Goal: Task Accomplishment & Management: Manage account settings

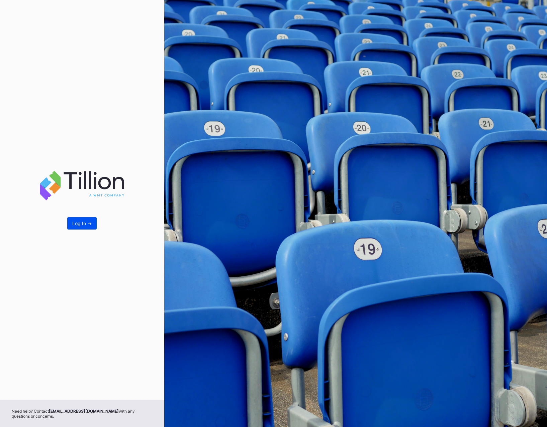
click at [71, 218] on button "Log In ->" at bounding box center [81, 223] width 29 height 12
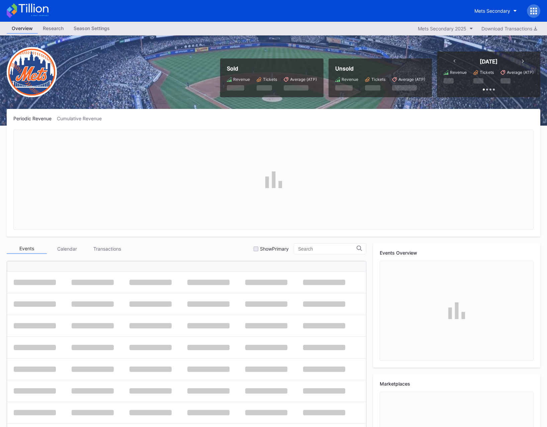
scroll to position [1737, 0]
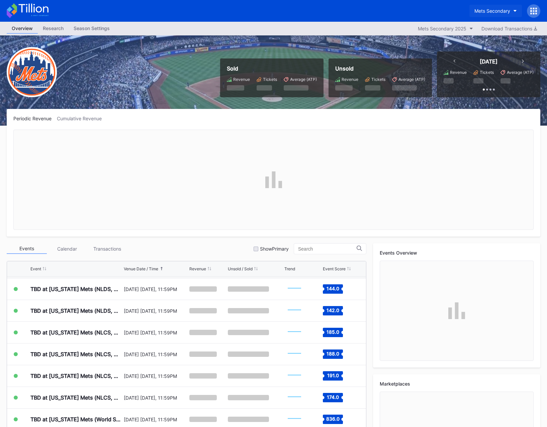
click at [480, 9] on div "Mets Secondary" at bounding box center [492, 11] width 36 height 6
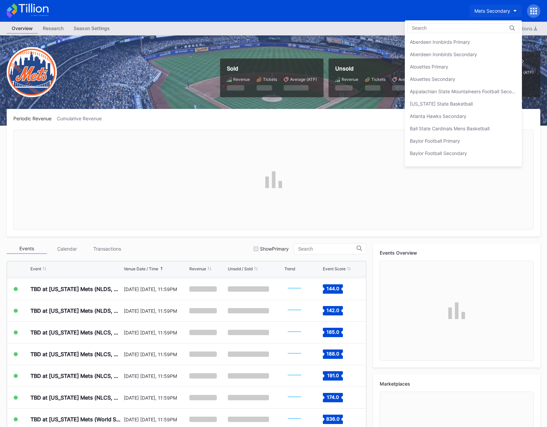
scroll to position [1051, 0]
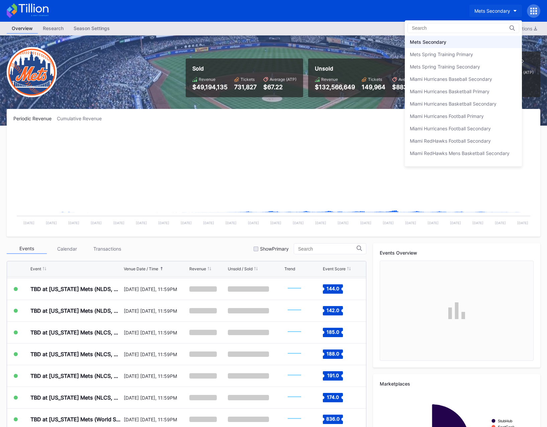
type input "l"
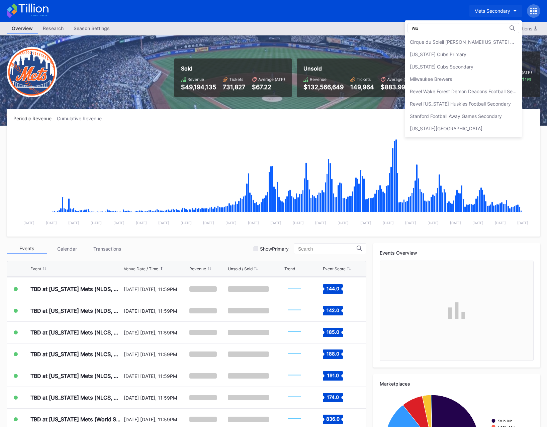
scroll to position [0, 0]
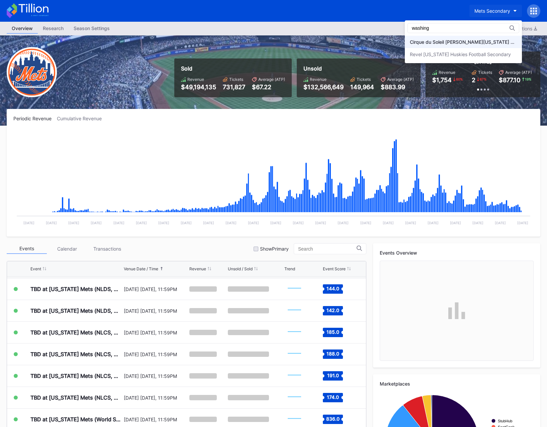
type input "washing"
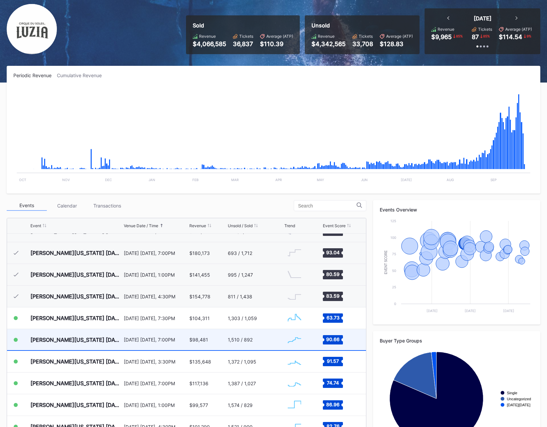
scroll to position [292, 0]
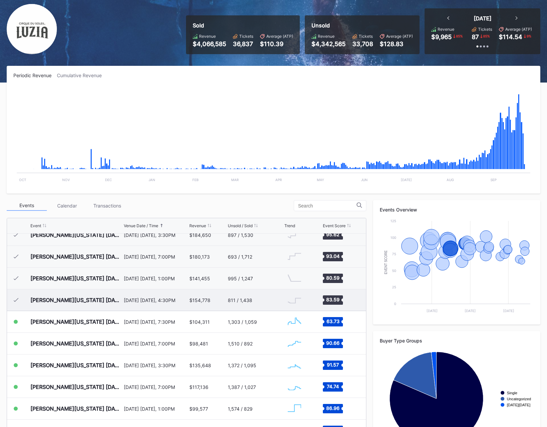
click at [174, 295] on div "September 21 Sunday, 4:30PM" at bounding box center [156, 300] width 64 height 21
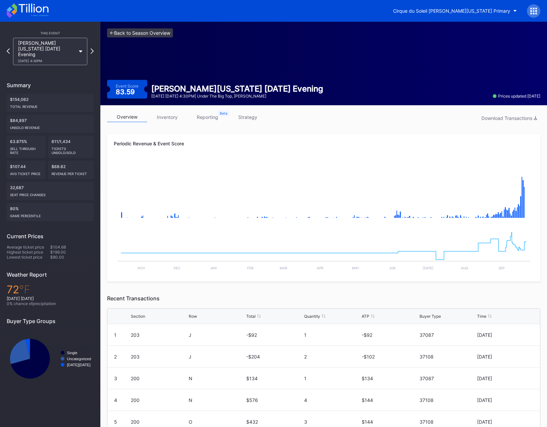
click at [126, 34] on link "<- Back to Season Overview" at bounding box center [140, 32] width 66 height 9
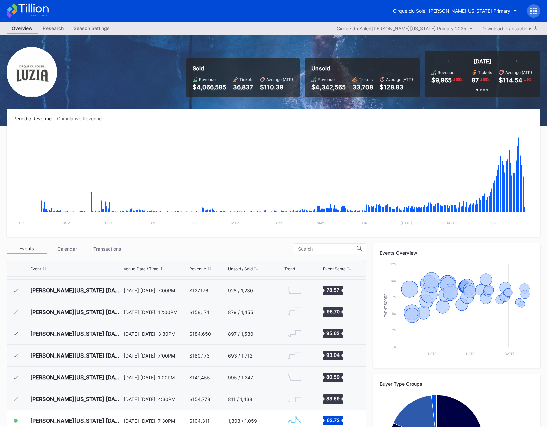
click at [92, 22] on div "Overview Research Season Settings Cirque du Soleil LUZIA Washington Primary 202…" at bounding box center [273, 29] width 547 height 14
click at [93, 26] on div "Season Settings" at bounding box center [92, 28] width 46 height 10
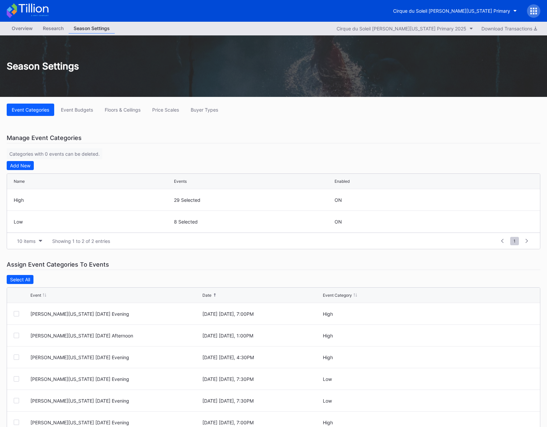
click at [167, 86] on div "Season Settings" at bounding box center [273, 66] width 547 height 62
click at [215, 113] on button "Buyer Types" at bounding box center [204, 110] width 37 height 12
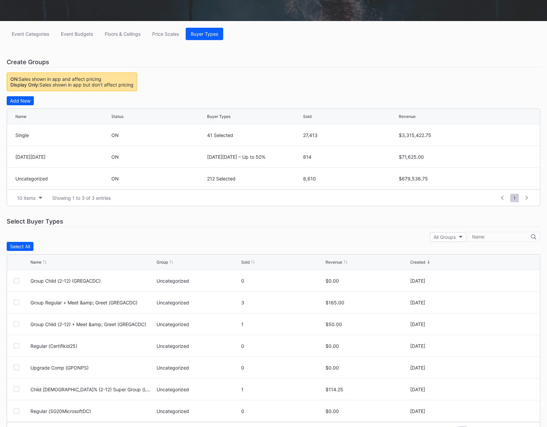
scroll to position [94, 0]
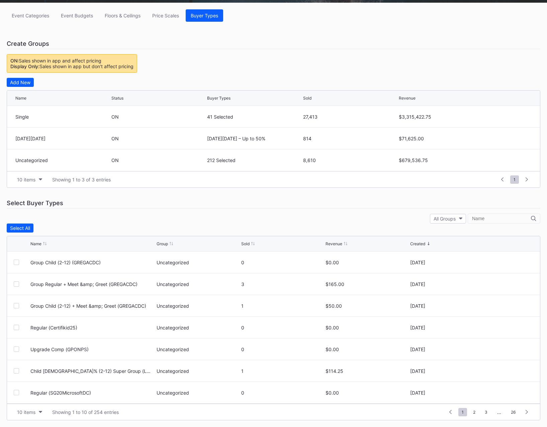
click at [496, 221] on input "text" at bounding box center [501, 218] width 59 height 5
click at [490, 217] on input "text" at bounding box center [501, 218] width 59 height 5
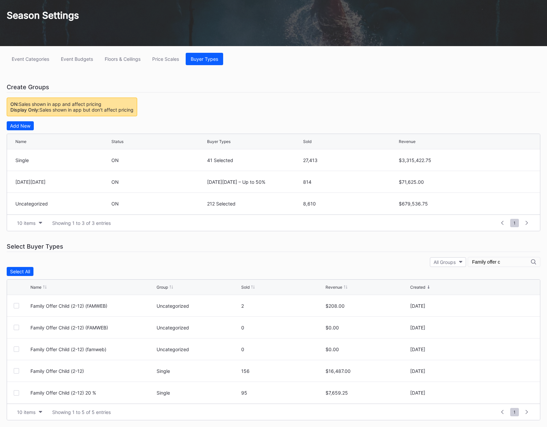
scroll to position [51, 0]
type input "Family offer child"
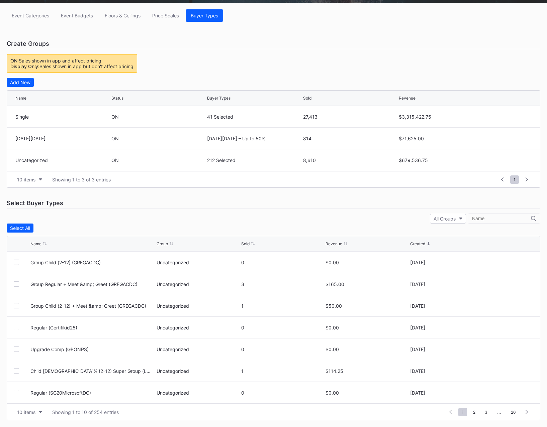
click at [487, 220] on input "text" at bounding box center [501, 218] width 59 height 5
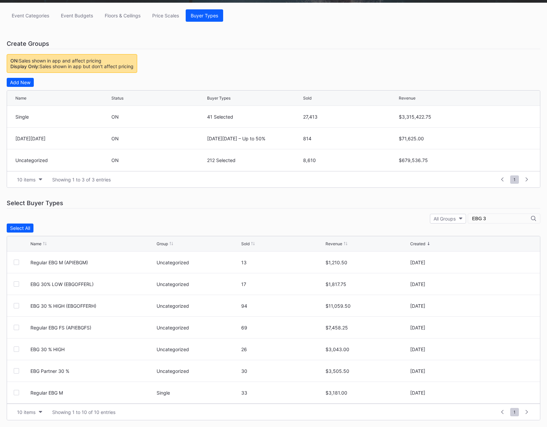
scroll to position [7, 0]
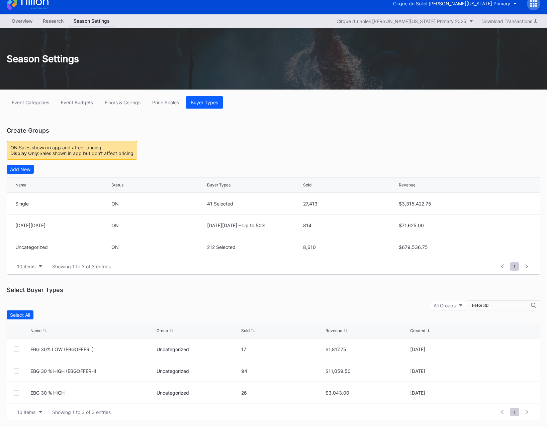
type input "EBG 30%"
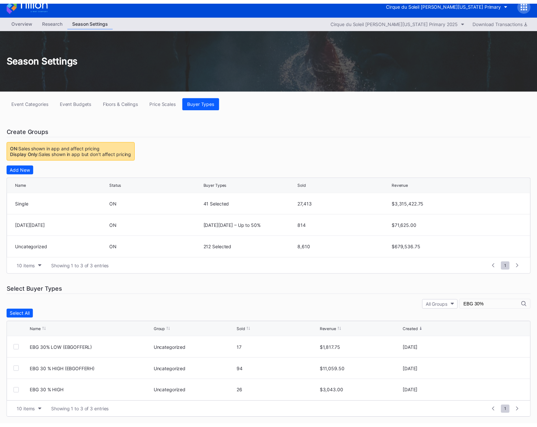
scroll to position [0, 0]
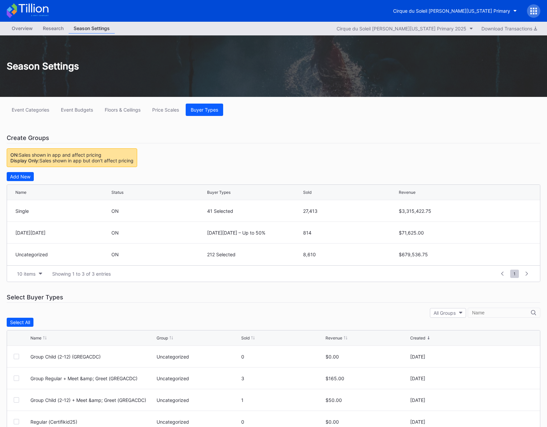
click at [409, 312] on div "All Groups" at bounding box center [273, 313] width 533 height 10
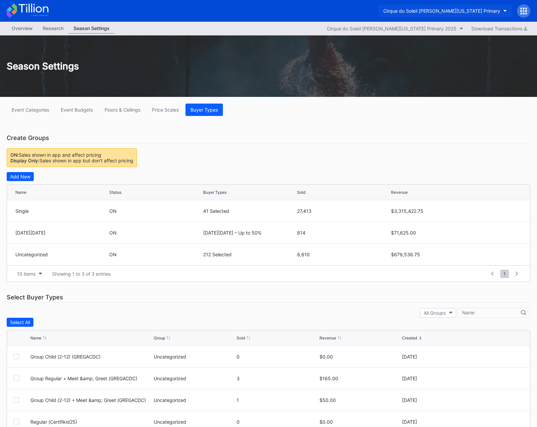
click at [446, 13] on div "Cirque du Soleil LUZIA Washington Primary" at bounding box center [441, 11] width 117 height 6
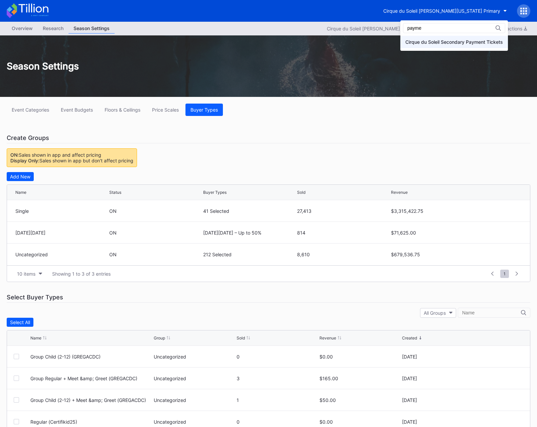
type input "payme"
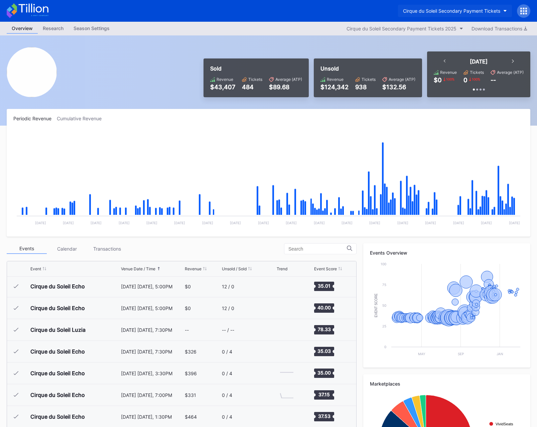
click at [421, 10] on div "Cirque du Soleil Secondary Payment Tickets" at bounding box center [451, 11] width 97 height 6
type input "cohe"
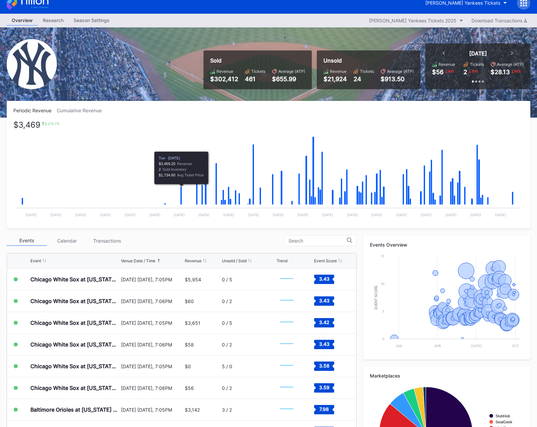
scroll to position [39, 0]
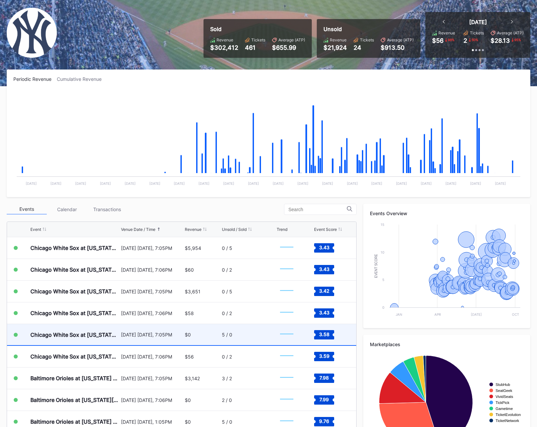
click at [156, 343] on div "September 25 Thursday, 7:05PM" at bounding box center [152, 334] width 62 height 21
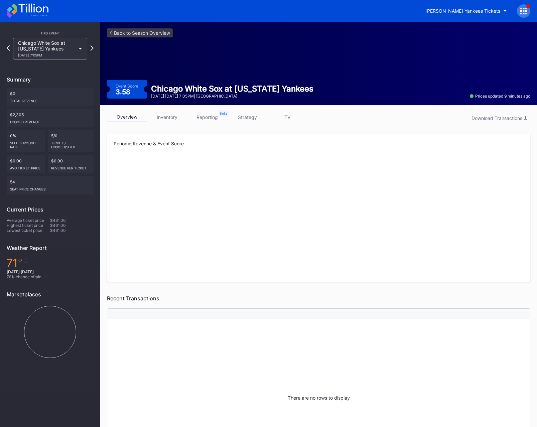
click at [246, 118] on link "strategy" at bounding box center [247, 117] width 40 height 10
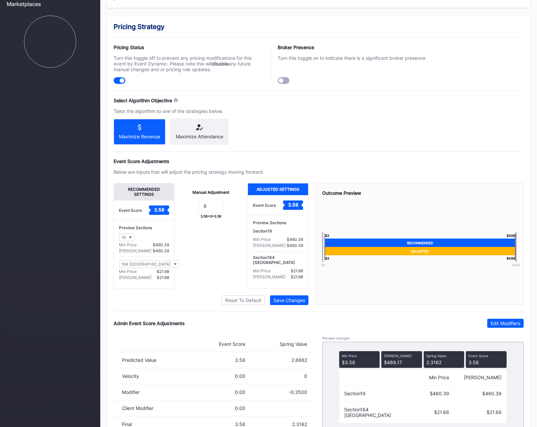
scroll to position [315, 0]
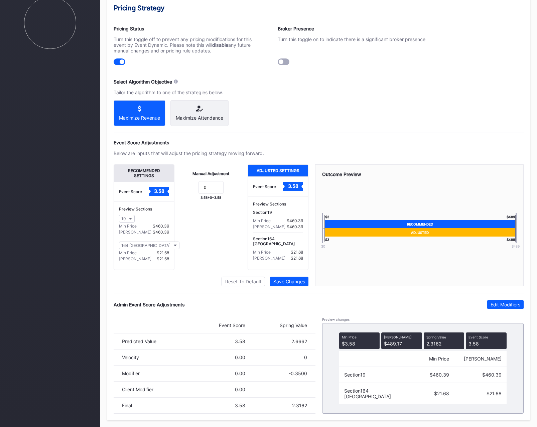
click at [426, 299] on div "Pricing Strategy Pricing Status Turn this toggle off to prevent any pricing mod…" at bounding box center [319, 208] width 424 height 423
click at [495, 306] on div "Edit Modifiers" at bounding box center [506, 305] width 30 height 6
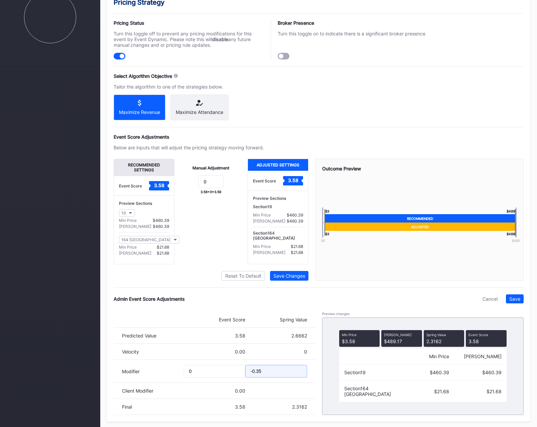
click at [271, 378] on input "-0.35" at bounding box center [276, 371] width 62 height 13
type input "-0.4"
click at [516, 302] on div "Save" at bounding box center [515, 299] width 11 height 6
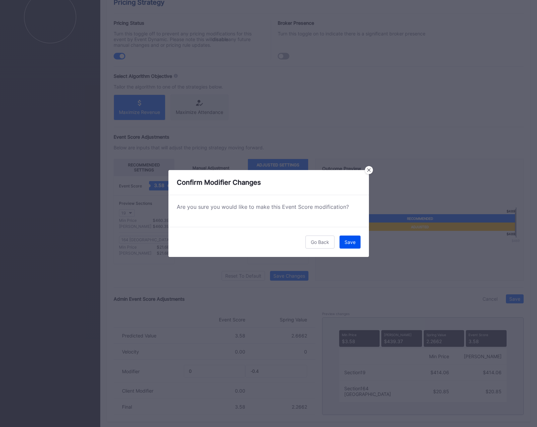
click at [353, 243] on div "Save" at bounding box center [350, 242] width 11 height 6
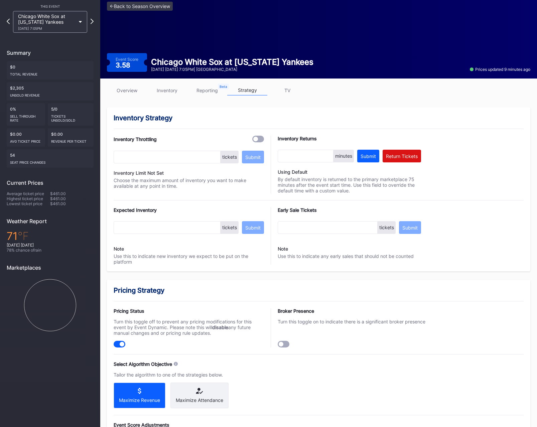
scroll to position [0, 0]
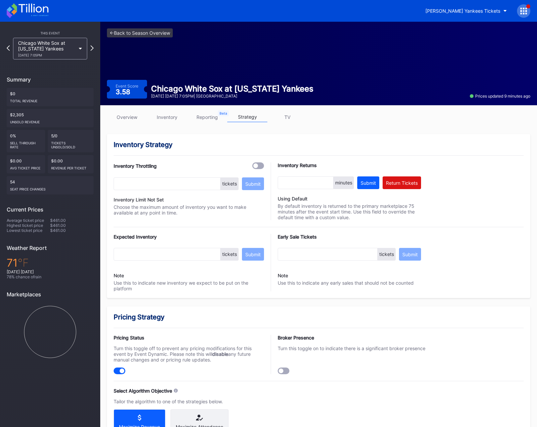
click at [368, 122] on div "overview inventory reporting strategy TV" at bounding box center [319, 119] width 424 height 14
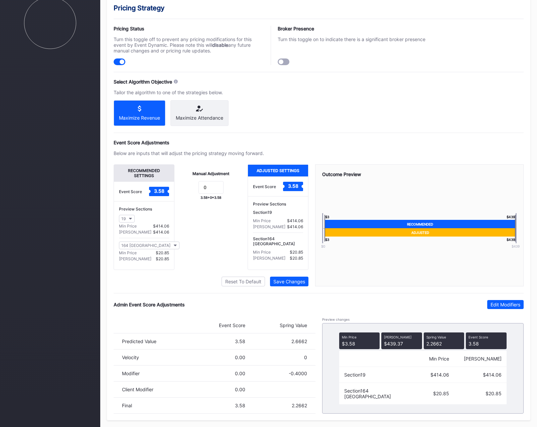
scroll to position [314, 0]
click at [189, 295] on div "Pricing Strategy Pricing Status Turn this toggle off to prevent any pricing mod…" at bounding box center [319, 208] width 424 height 423
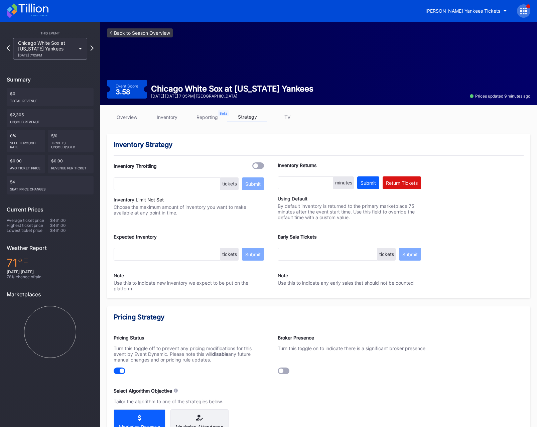
click at [117, 35] on link "<- Back to Season Overview" at bounding box center [140, 32] width 66 height 9
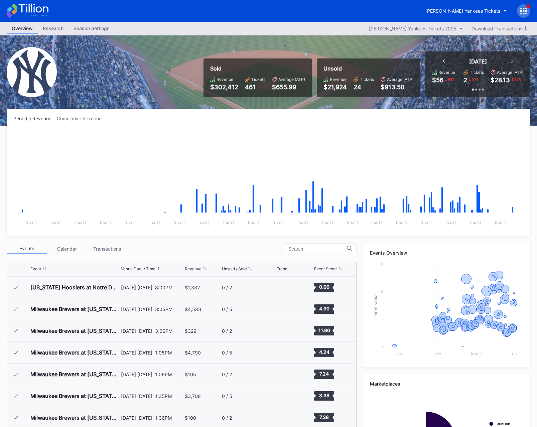
scroll to position [2912, 0]
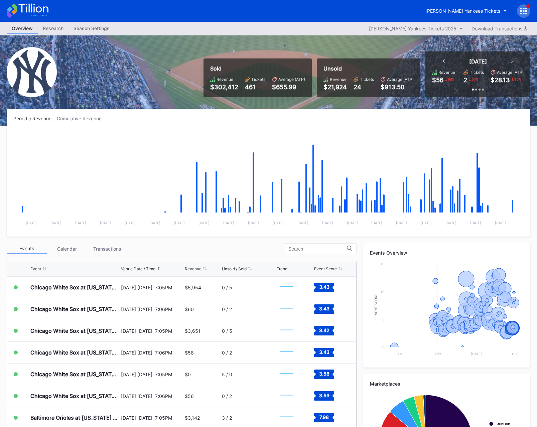
click at [152, 71] on div "Sold Revenue $302,412 Tickets 461 Average (ATP) $655.99 Unsold Revenue $21,924 …" at bounding box center [268, 80] width 537 height 90
click at [185, 114] on div "Periodic Revenue Cumulative Revenue Created with Highcharts 11.2.0 Chart title …" at bounding box center [269, 173] width 524 height 128
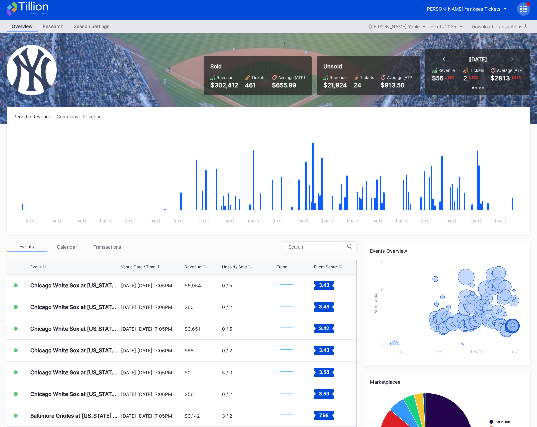
click at [203, 244] on div "Events Calendar Transactions" at bounding box center [182, 246] width 350 height 11
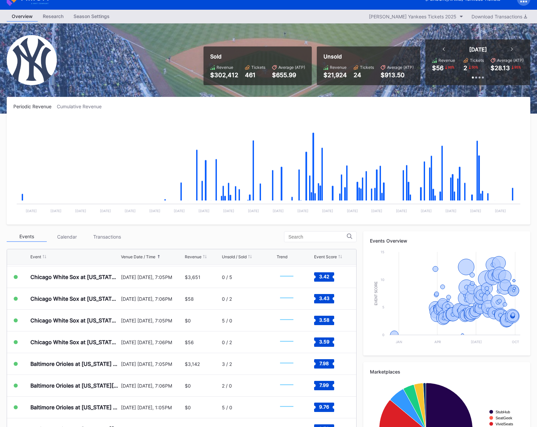
scroll to position [0, 0]
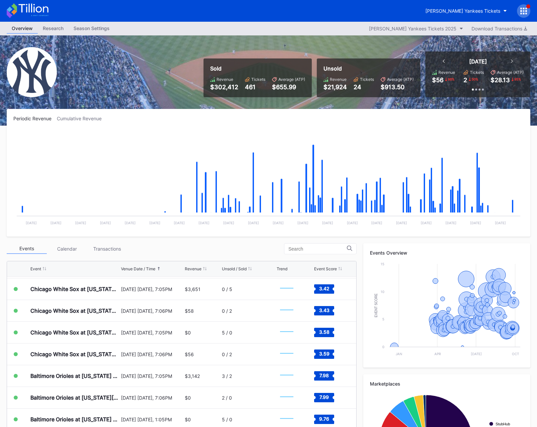
click at [218, 83] on div "Revenue $302,412" at bounding box center [224, 84] width 28 height 14
click at [248, 246] on div "Events Calendar Transactions" at bounding box center [182, 248] width 350 height 11
click at [469, 10] on div "Cohens Yankees Tickets" at bounding box center [463, 11] width 75 height 6
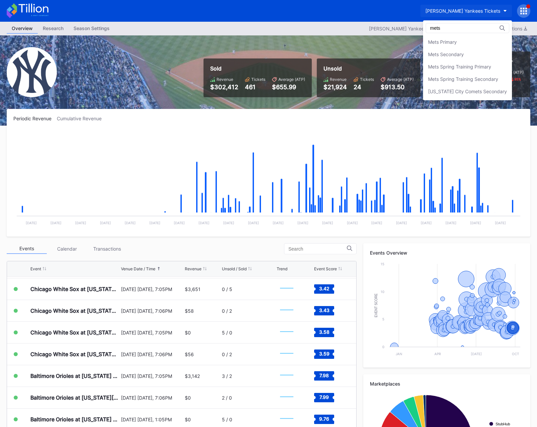
type input "mets"
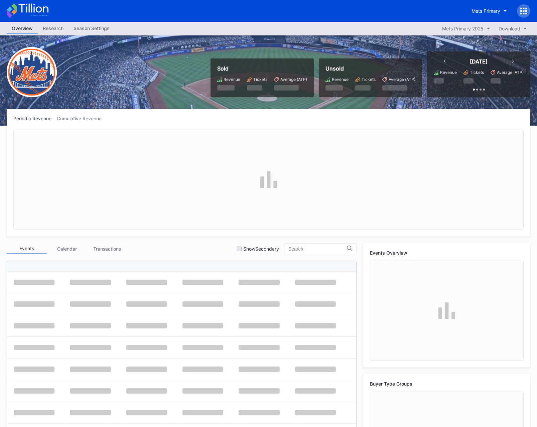
scroll to position [1737, 0]
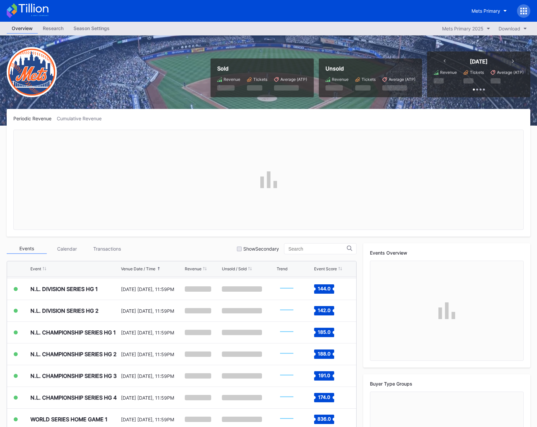
click at [89, 26] on div "Season Settings" at bounding box center [92, 28] width 46 height 10
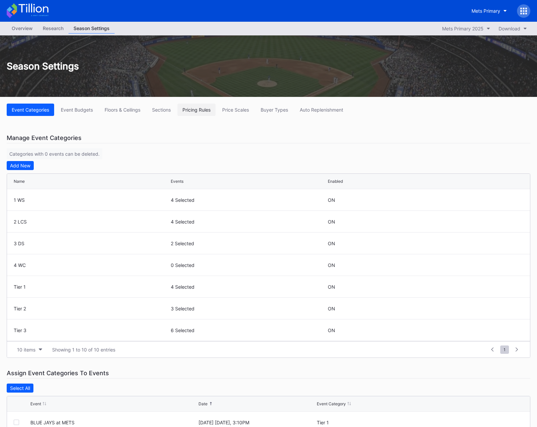
click at [192, 111] on div "Pricing Rules" at bounding box center [197, 110] width 28 height 6
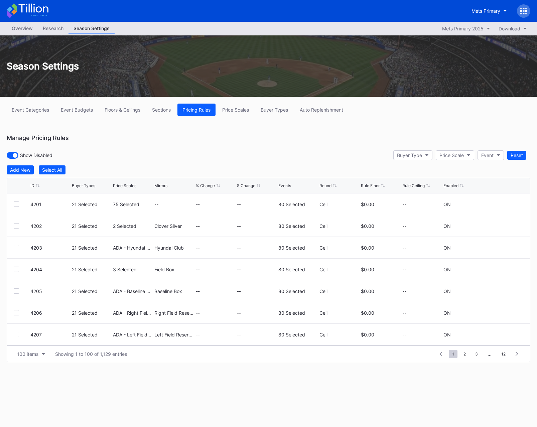
click at [32, 185] on div "ID" at bounding box center [32, 185] width 4 height 5
click at [124, 138] on div "Manage Pricing Rules" at bounding box center [269, 138] width 524 height 11
click at [38, 187] on icon at bounding box center [37, 185] width 3 height 3
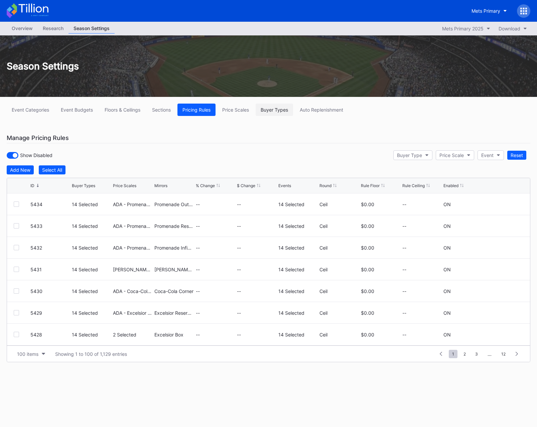
click at [269, 114] on button "Buyer Types" at bounding box center [274, 110] width 37 height 12
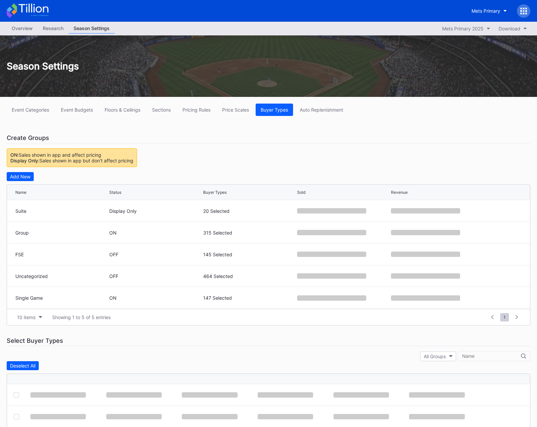
click at [210, 166] on div "Event Categories Event Budgets Floors & Ceilings Sections Pricing Rules Price S…" at bounding box center [268, 331] width 537 height 468
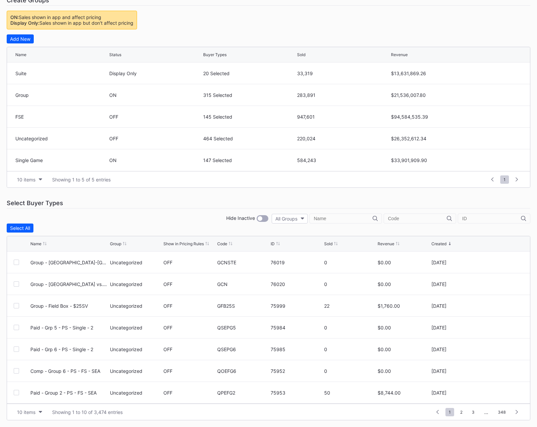
scroll to position [133, 0]
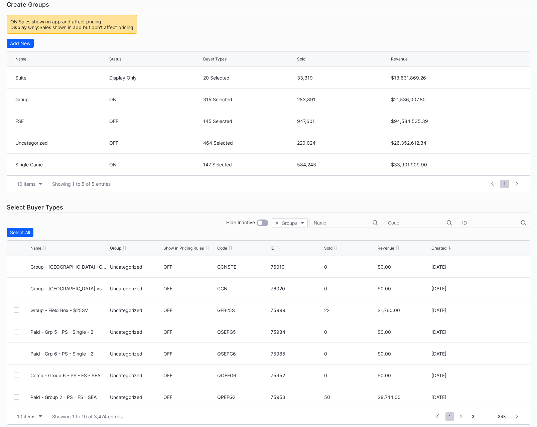
click at [354, 227] on div at bounding box center [346, 223] width 73 height 10
click at [357, 224] on input "text" at bounding box center [343, 222] width 59 height 5
type input "p"
click at [419, 224] on input "text" at bounding box center [417, 222] width 59 height 5
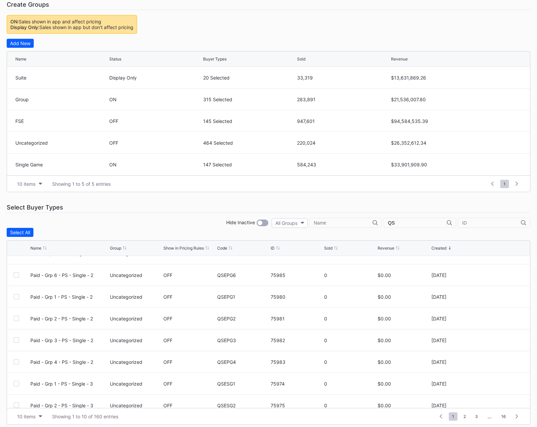
scroll to position [65, 0]
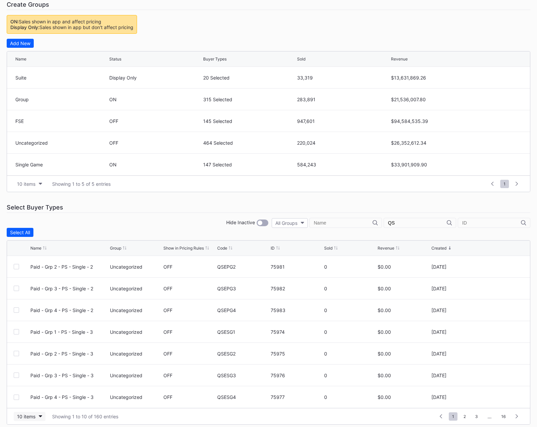
type input "QS"
click at [37, 417] on button "10 items" at bounding box center [30, 416] width 32 height 9
click at [34, 403] on div "200 items" at bounding box center [30, 400] width 32 height 12
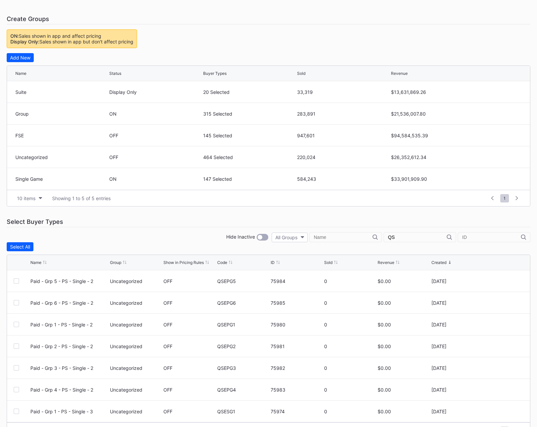
scroll to position [138, 0]
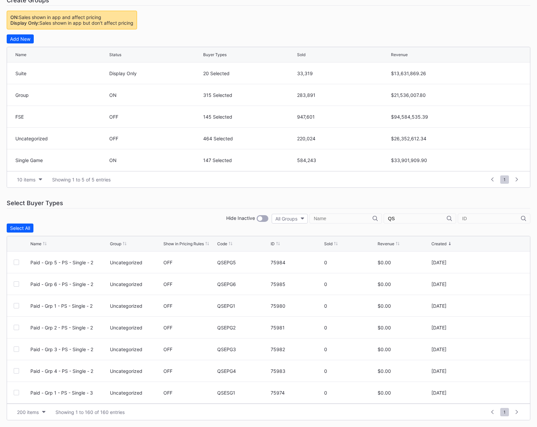
click at [180, 245] on div "Show in Pricing Rules" at bounding box center [183, 243] width 40 height 5
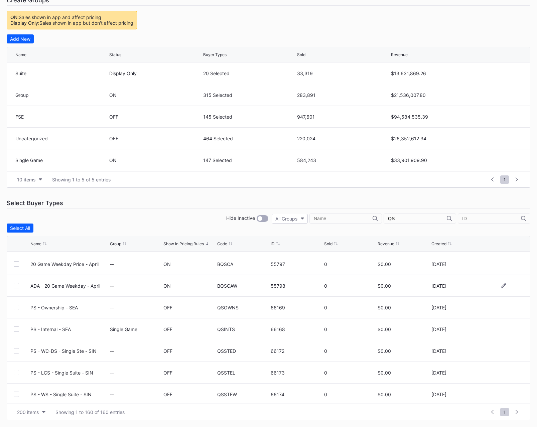
scroll to position [719, 0]
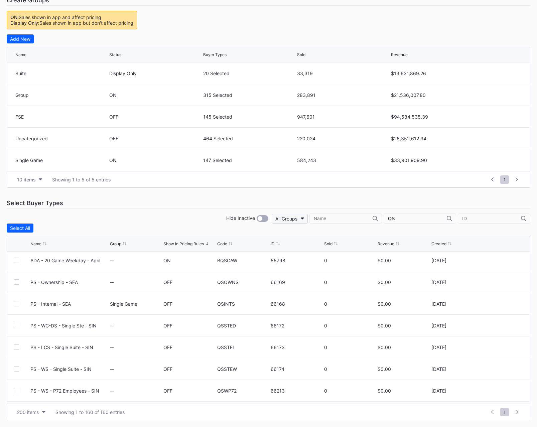
click at [298, 216] on div "All Groups" at bounding box center [286, 219] width 22 height 6
click at [315, 309] on div "Single Game" at bounding box center [318, 310] width 27 height 6
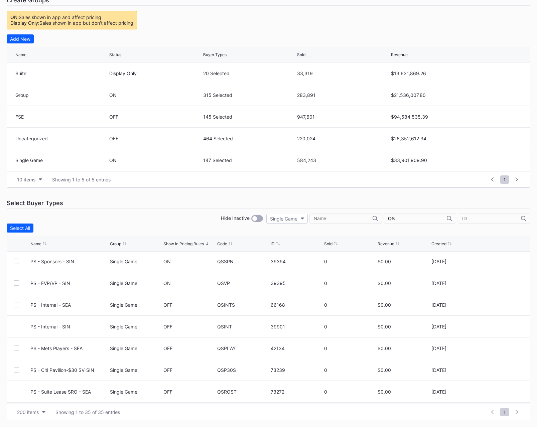
scroll to position [436, 0]
click at [146, 203] on div "Select Buyer Types" at bounding box center [269, 203] width 524 height 11
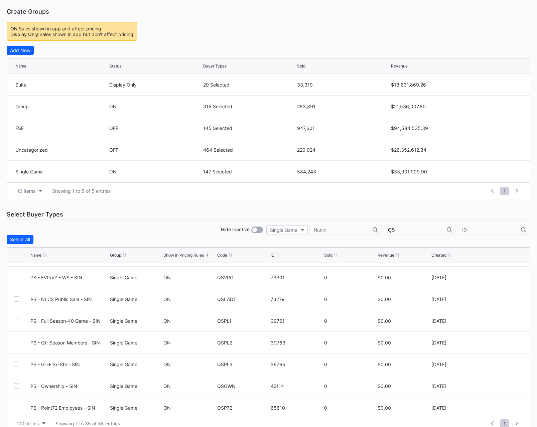
scroll to position [138, 0]
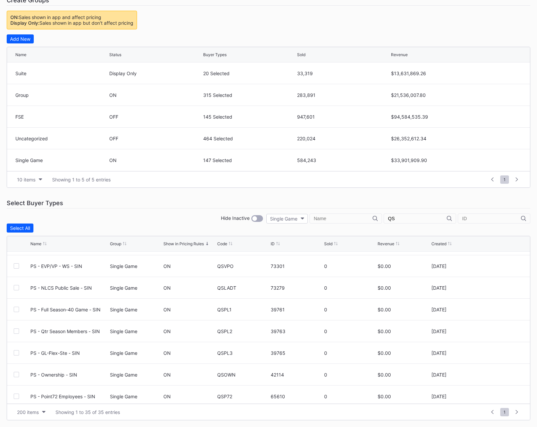
click at [438, 242] on div "Created" at bounding box center [439, 243] width 15 height 5
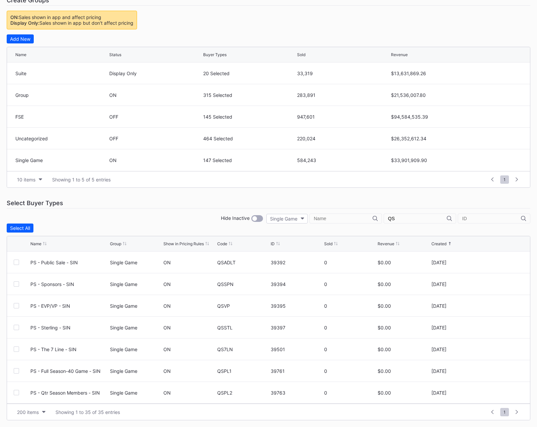
click at [438, 242] on div "Created" at bounding box center [439, 243] width 15 height 5
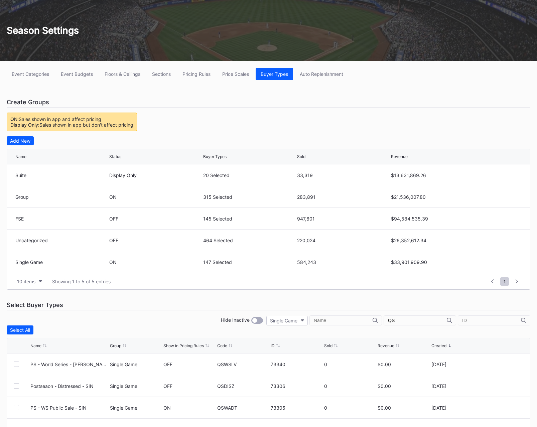
scroll to position [95, 0]
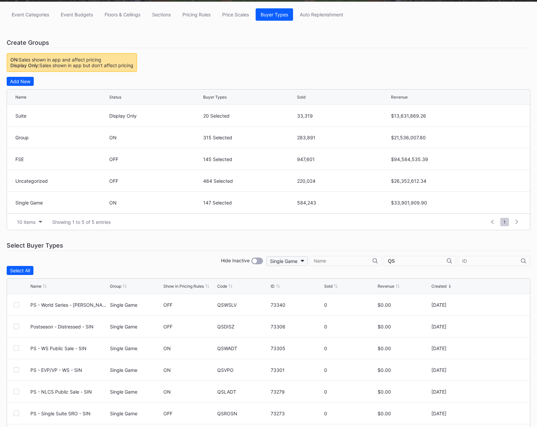
click at [298, 258] on div "Single Game" at bounding box center [283, 261] width 27 height 6
click at [317, 276] on div "All Groups" at bounding box center [311, 278] width 22 height 6
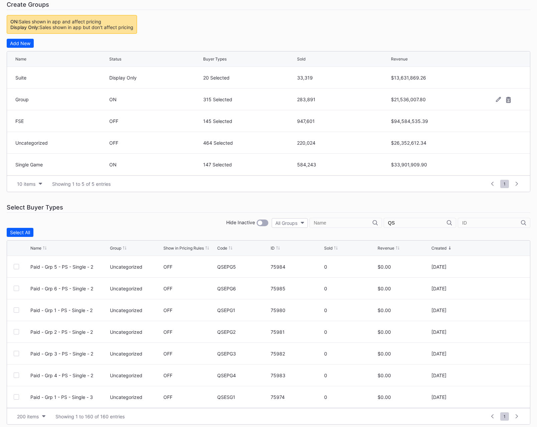
scroll to position [0, 0]
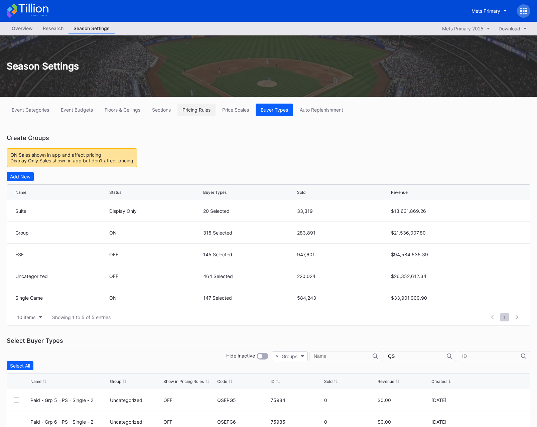
click at [192, 110] on div "Pricing Rules" at bounding box center [197, 110] width 28 height 6
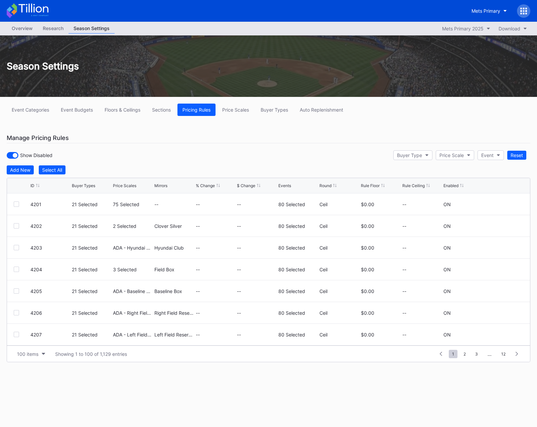
click at [39, 187] on icon at bounding box center [37, 185] width 3 height 3
click at [137, 156] on div "Show Disabled Buyer Type Price Scale Event Reset" at bounding box center [269, 155] width 524 height 14
click at [424, 152] on button "Buyer Type" at bounding box center [413, 155] width 39 height 10
type input "Q"
click at [415, 153] on div "Buyer Type" at bounding box center [409, 155] width 25 height 6
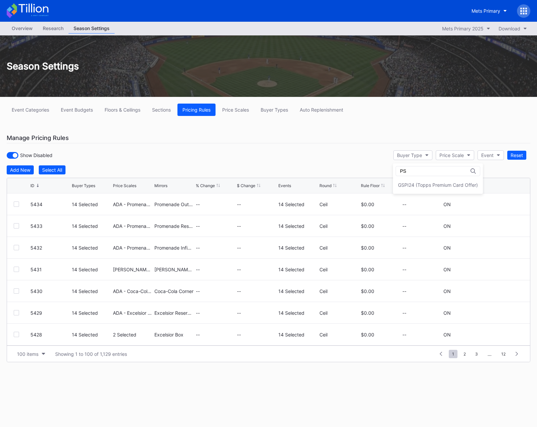
type input "P"
type input "Q"
click at [412, 154] on div "Buyer Type" at bounding box center [409, 155] width 25 height 6
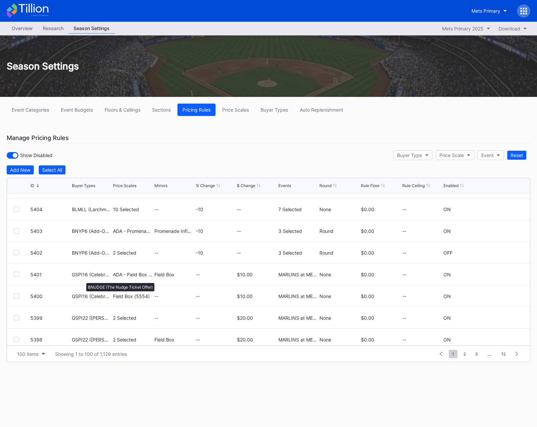
scroll to position [658, 0]
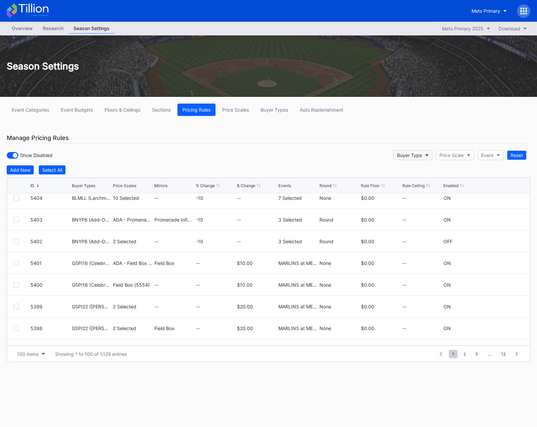
click at [408, 157] on div "Buyer Type" at bounding box center [409, 155] width 25 height 6
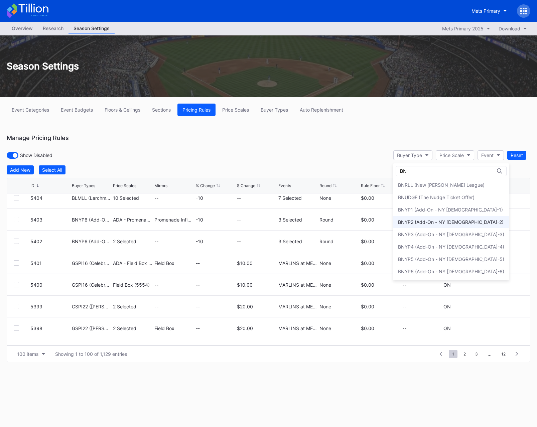
type input "B"
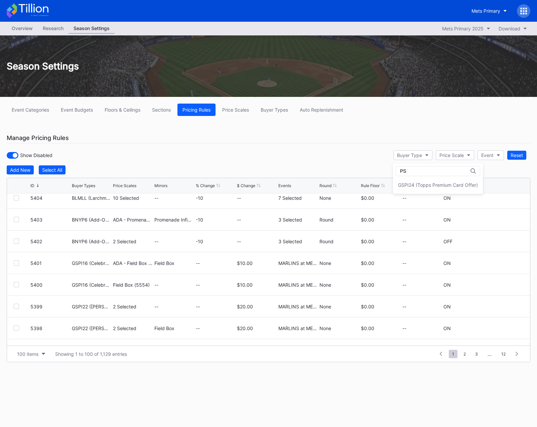
type input "P"
type input "Q"
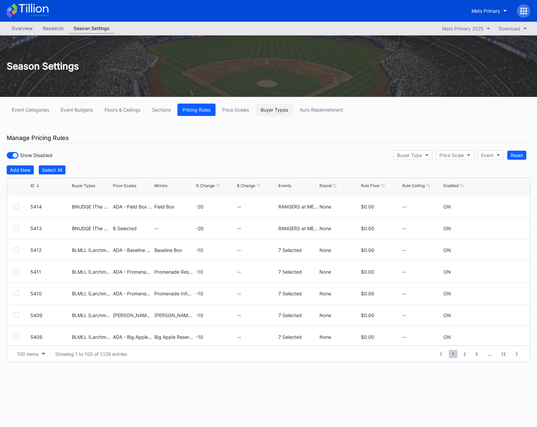
scroll to position [423, 0]
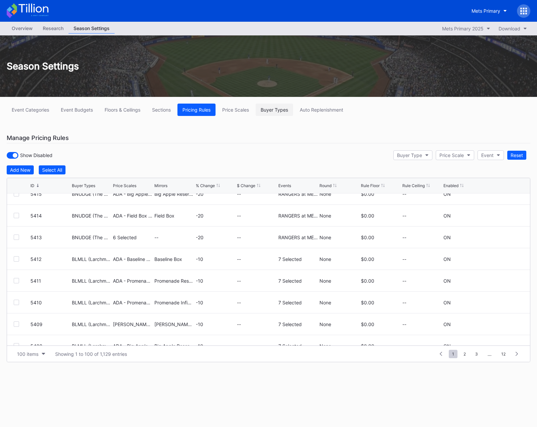
click at [273, 112] on div "Buyer Types" at bounding box center [274, 110] width 27 height 6
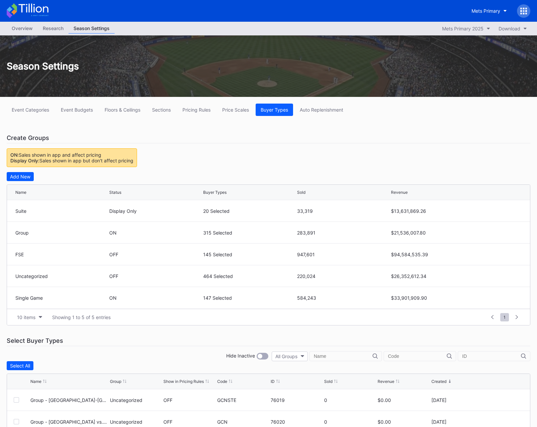
scroll to position [39, 0]
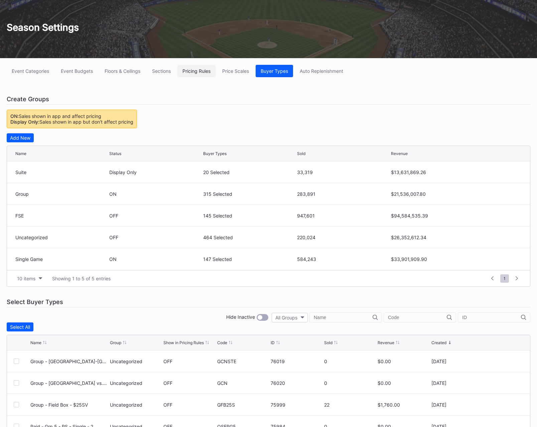
click at [198, 74] on div "Pricing Rules" at bounding box center [197, 71] width 28 height 6
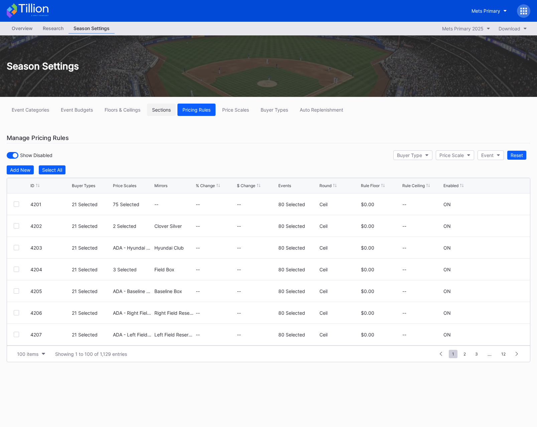
click at [164, 110] on div "Sections" at bounding box center [161, 110] width 19 height 6
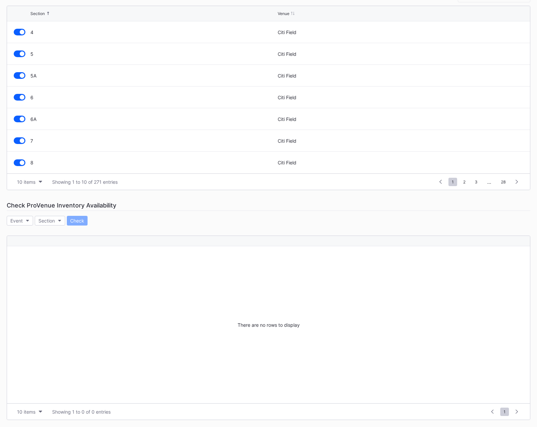
scroll to position [162, 0]
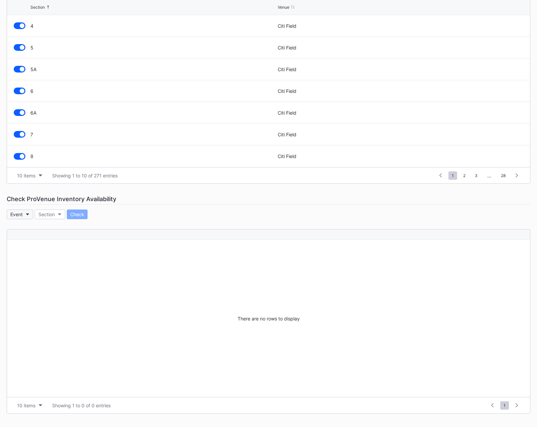
click at [31, 211] on button "Event" at bounding box center [20, 215] width 26 height 10
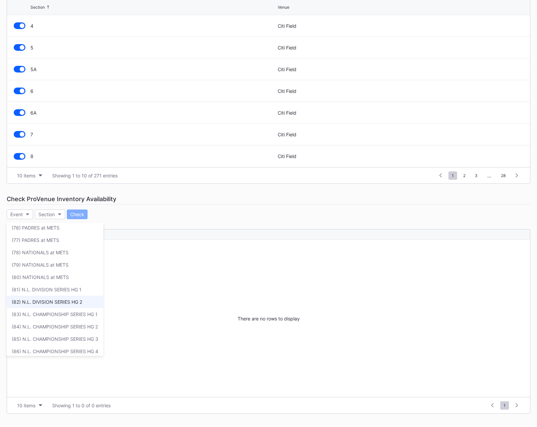
scroll to position [931, 0]
click at [51, 293] on div "(81) N.L. DIVISION SERIES HG 1" at bounding box center [55, 290] width 97 height 12
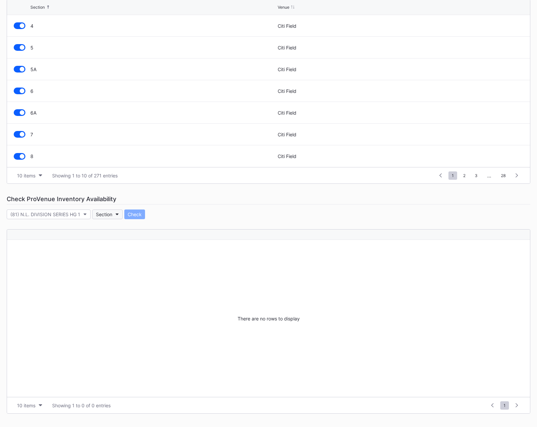
click at [105, 216] on div "Section" at bounding box center [104, 215] width 16 height 6
drag, startPoint x: 119, startPoint y: 299, endPoint x: 124, endPoint y: 280, distance: 20.2
click at [119, 299] on div "211" at bounding box center [130, 296] width 78 height 12
click at [126, 216] on div "Check" at bounding box center [126, 215] width 14 height 6
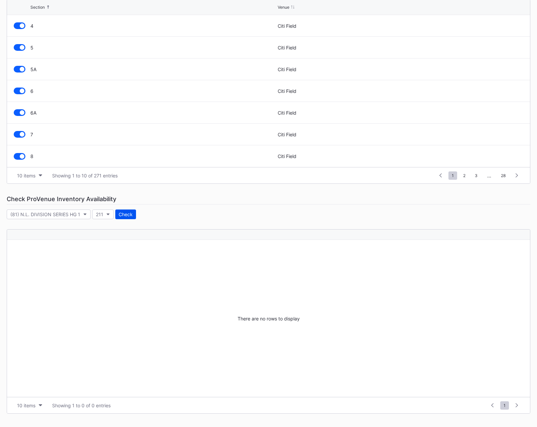
scroll to position [0, 0]
click at [98, 216] on div "211" at bounding box center [99, 215] width 7 height 6
click at [119, 268] on div "320" at bounding box center [130, 264] width 78 height 12
click at [130, 213] on div "Check" at bounding box center [127, 215] width 14 height 6
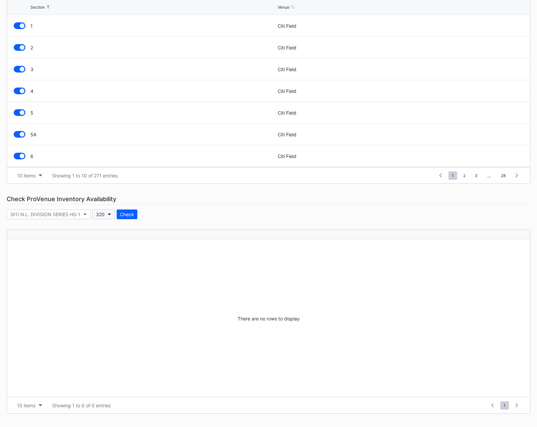
click at [97, 213] on div "320" at bounding box center [100, 215] width 9 height 6
click at [120, 289] on div "310" at bounding box center [130, 287] width 78 height 12
click at [128, 212] on div "Check" at bounding box center [127, 215] width 14 height 6
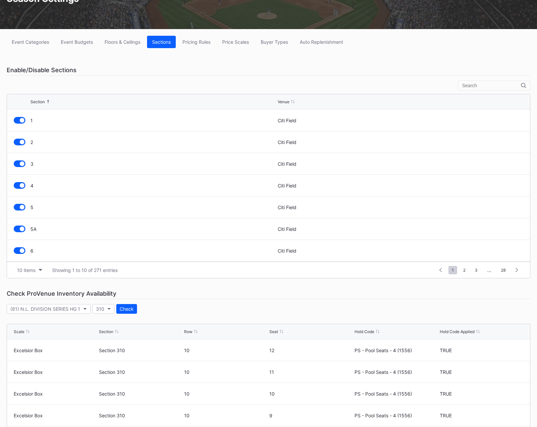
scroll to position [6, 0]
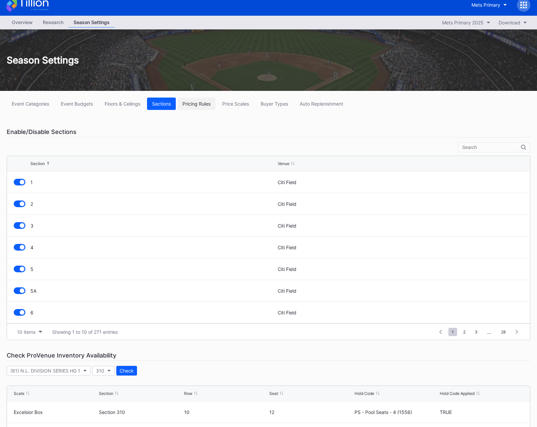
click at [204, 108] on button "Pricing Rules" at bounding box center [197, 104] width 38 height 12
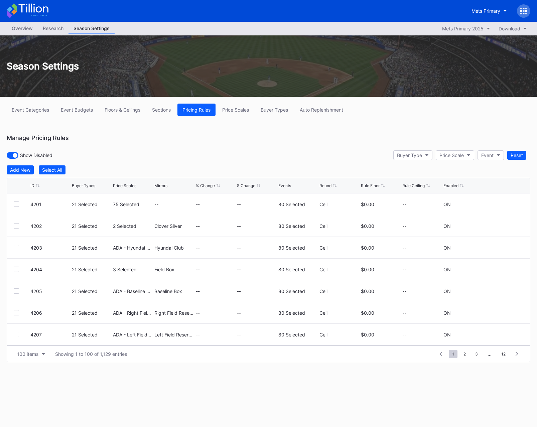
click at [308, 147] on div "Event Categories Event Budgets Floors & Ceilings Sections Pricing Rules Price S…" at bounding box center [268, 241] width 537 height 289
click at [276, 115] on button "Buyer Types" at bounding box center [274, 110] width 37 height 12
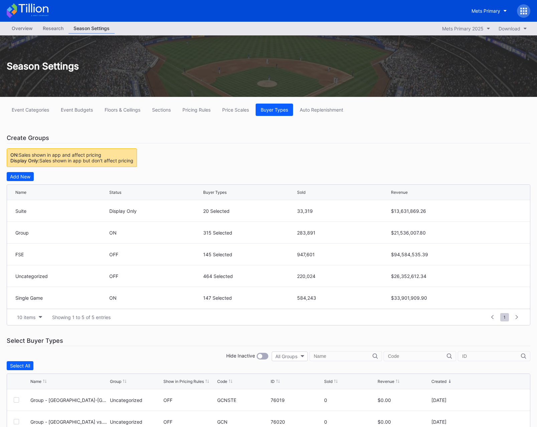
click at [353, 152] on div "Event Categories Event Budgets Floors & Ceilings Sections Pricing Rules Price S…" at bounding box center [268, 331] width 537 height 468
click at [15, 26] on div "Overview" at bounding box center [22, 28] width 31 height 10
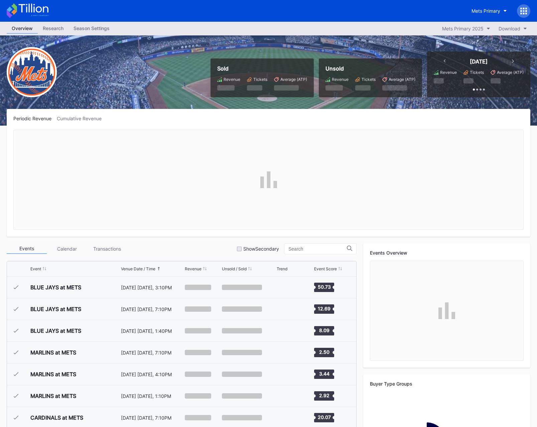
scroll to position [1737, 0]
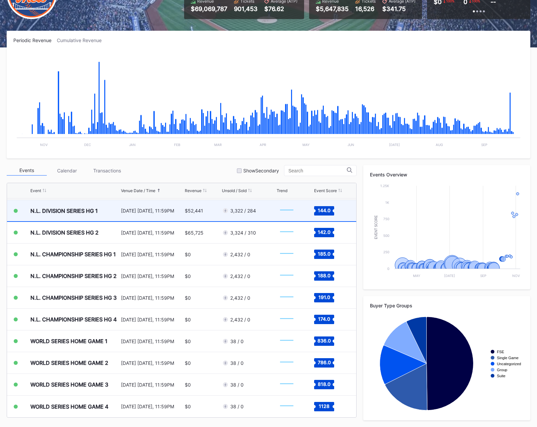
click at [211, 210] on div "$52,441" at bounding box center [202, 210] width 35 height 21
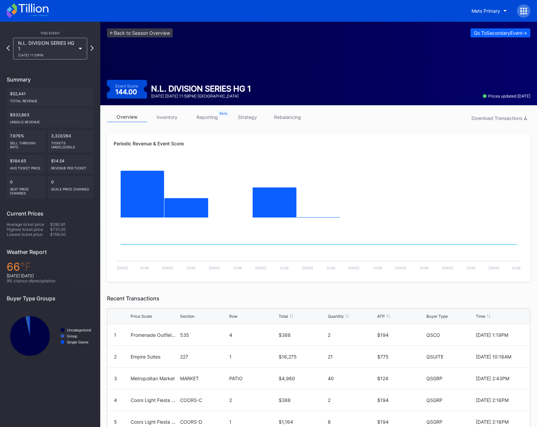
click at [164, 112] on link "inventory" at bounding box center [167, 117] width 40 height 10
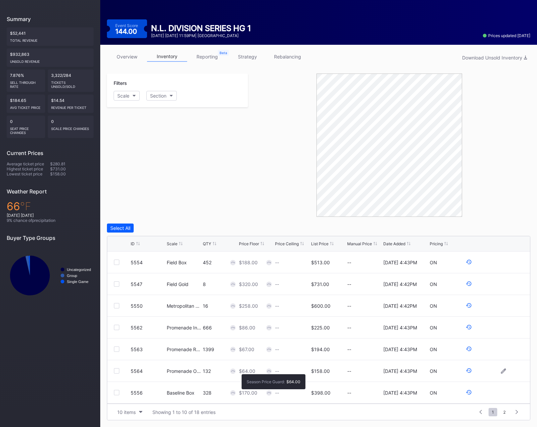
scroll to position [60, 0]
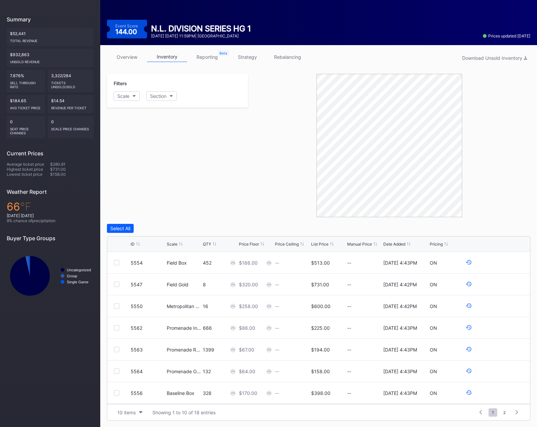
click at [136, 56] on link "overview" at bounding box center [127, 57] width 40 height 10
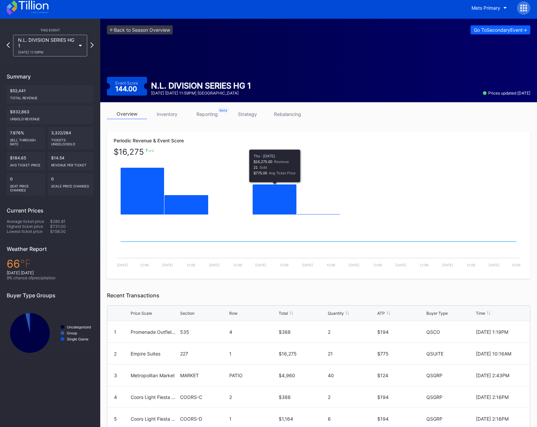
scroll to position [37, 0]
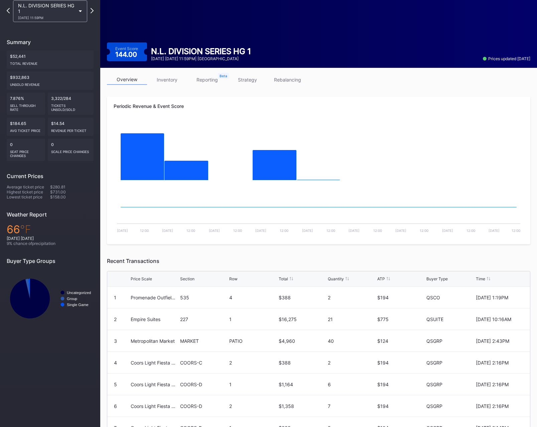
click at [301, 255] on div "Periodic Revenue & Event Score Created with Highcharts 11.2.0 Chart title Creat…" at bounding box center [319, 276] width 424 height 359
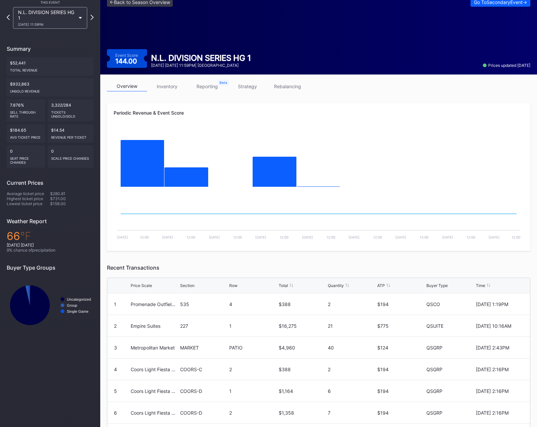
scroll to position [0, 0]
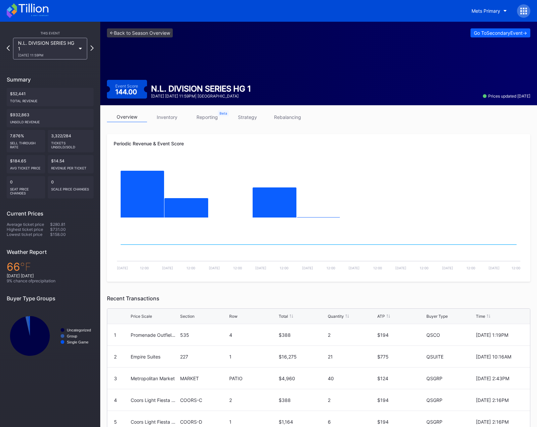
click at [166, 123] on div "overview inventory reporting strategy rebalancing" at bounding box center [319, 119] width 424 height 14
click at [165, 119] on link "inventory" at bounding box center [167, 117] width 40 height 10
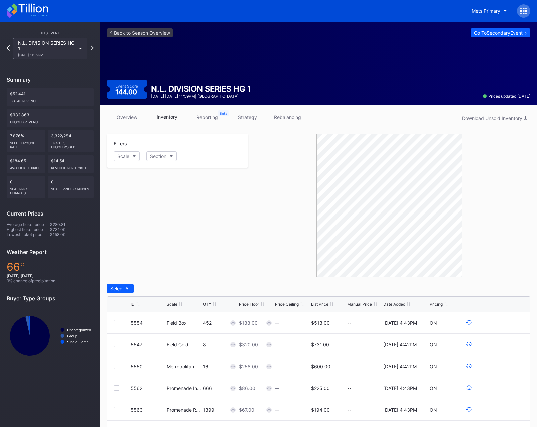
click at [229, 225] on div "Filters Scale Section" at bounding box center [177, 205] width 141 height 143
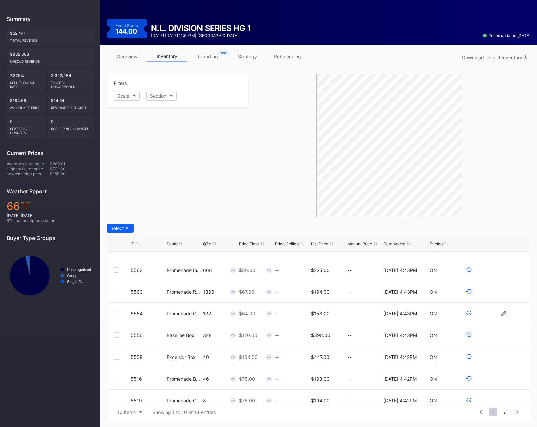
scroll to position [65, 0]
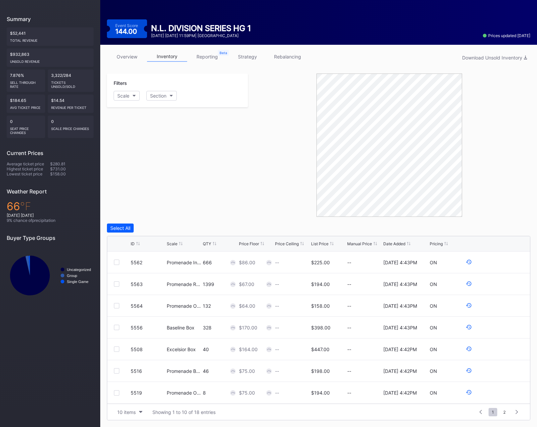
click at [130, 55] on link "overview" at bounding box center [127, 56] width 40 height 10
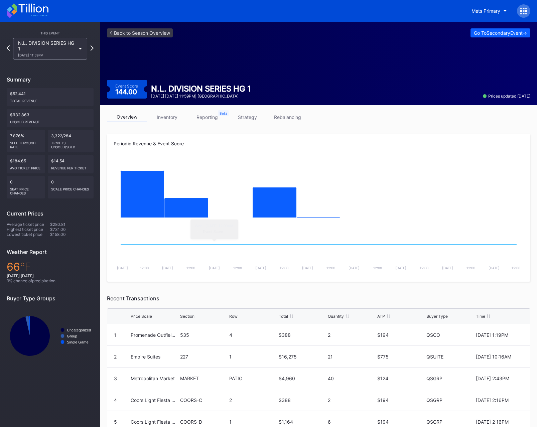
click at [172, 113] on link "inventory" at bounding box center [167, 117] width 40 height 10
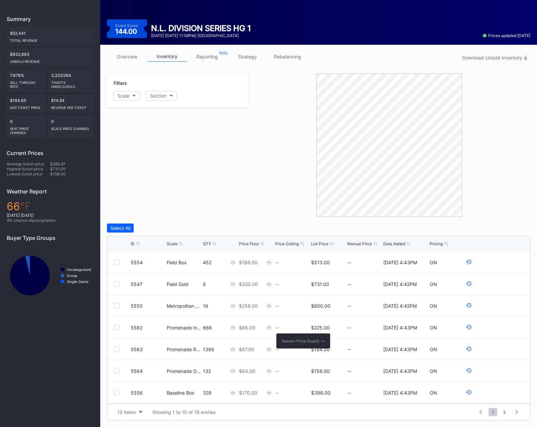
scroll to position [65, 0]
click at [129, 58] on link "overview" at bounding box center [127, 56] width 40 height 10
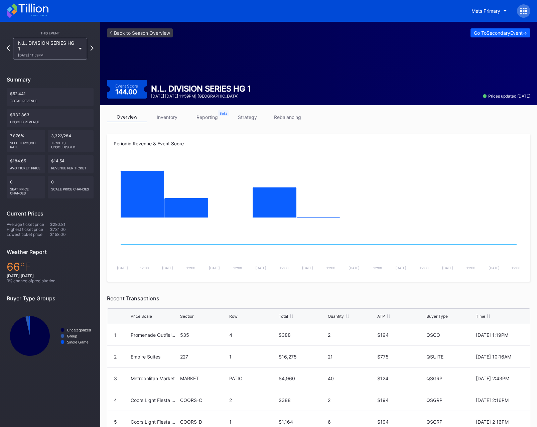
click at [131, 38] on div "<- Back to Season Overview Go To Secondary Event -> Event Score 144.00 N.L. DIV…" at bounding box center [318, 64] width 437 height 84
click at [132, 32] on link "<- Back to Season Overview" at bounding box center [140, 32] width 66 height 9
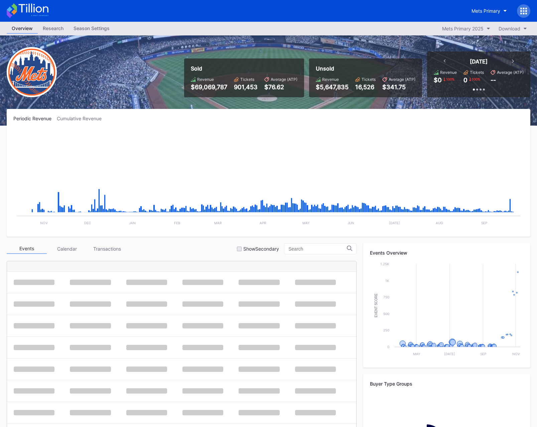
scroll to position [1737, 0]
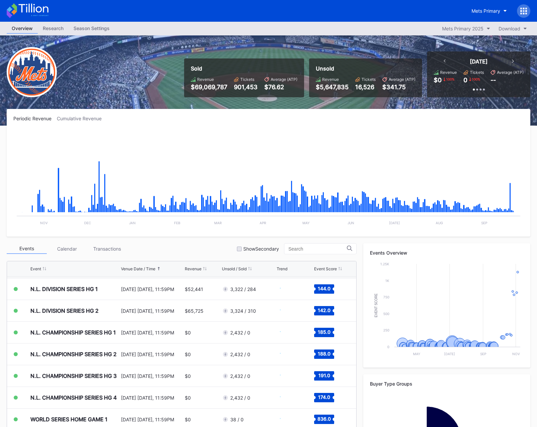
click at [81, 27] on div "Season Settings" at bounding box center [92, 28] width 46 height 10
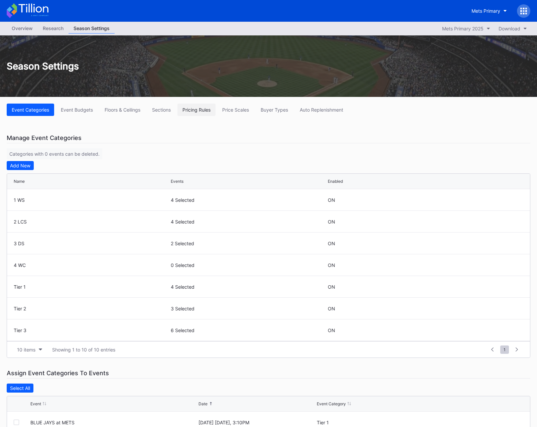
click at [190, 105] on button "Pricing Rules" at bounding box center [197, 110] width 38 height 12
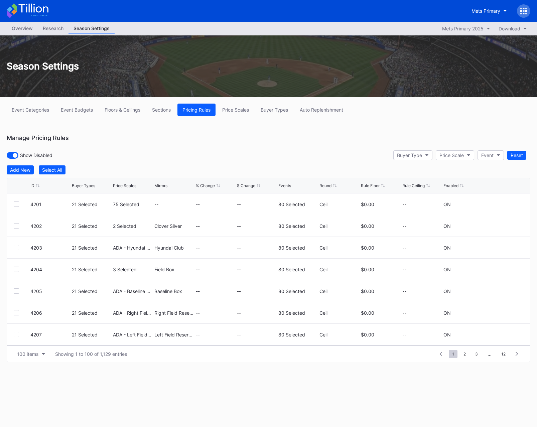
click at [34, 188] on div "ID" at bounding box center [50, 185] width 40 height 5
click at [399, 157] on div "Buyer Type" at bounding box center [409, 155] width 25 height 6
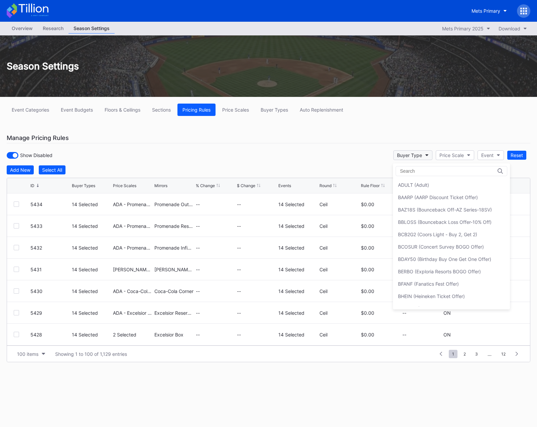
type input "Q"
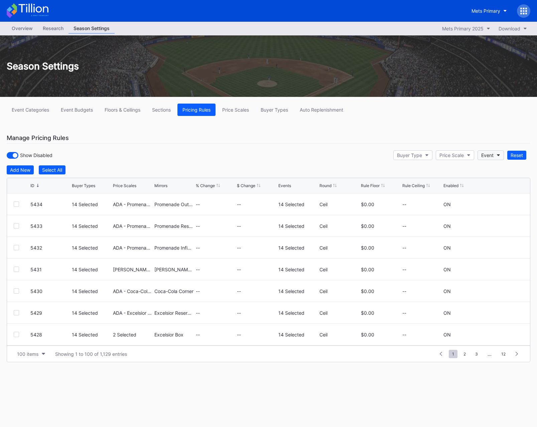
click at [485, 152] on div "Event" at bounding box center [487, 155] width 12 height 6
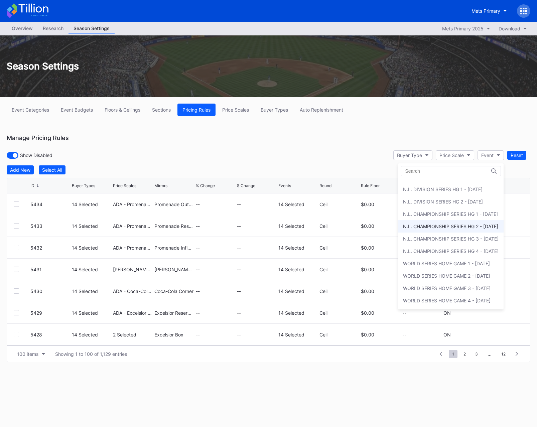
scroll to position [981, 0]
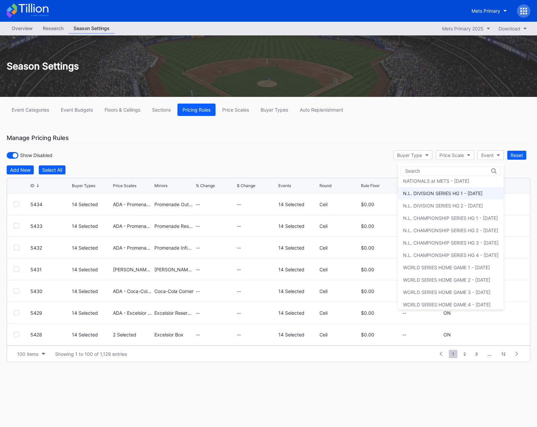
click at [429, 194] on div "N.L. DIVISION SERIES HG 1 - Sun 10/5" at bounding box center [443, 194] width 80 height 6
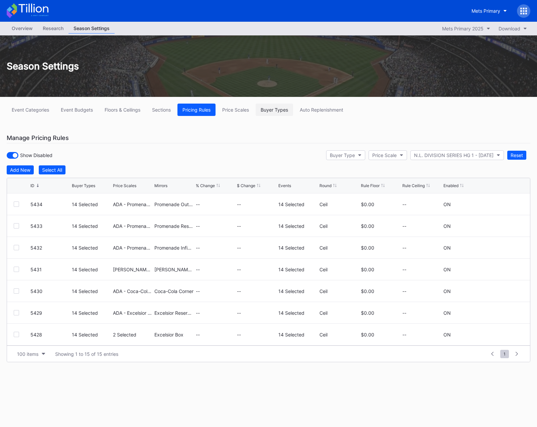
click at [265, 109] on div "Buyer Types" at bounding box center [274, 110] width 27 height 6
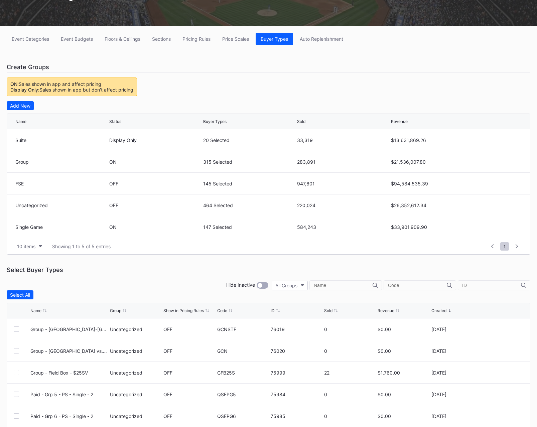
scroll to position [115, 0]
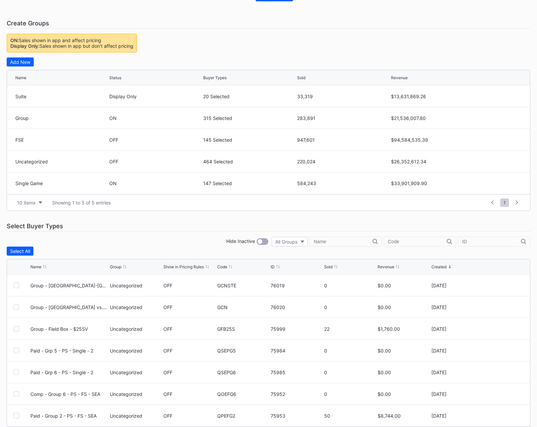
click at [416, 241] on input "text" at bounding box center [417, 241] width 59 height 5
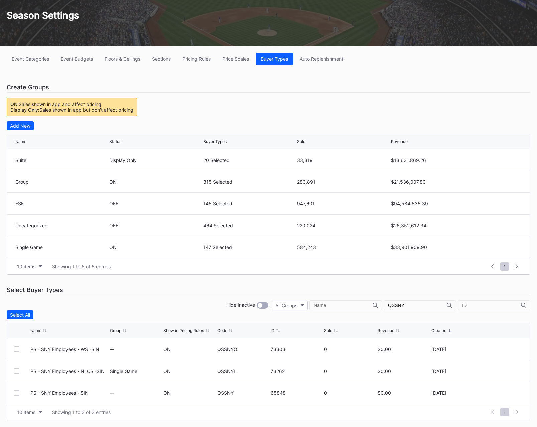
drag, startPoint x: 413, startPoint y: 301, endPoint x: 416, endPoint y: 305, distance: 4.5
click at [414, 302] on div "QSSNY" at bounding box center [420, 306] width 73 height 10
click at [416, 305] on input "QSSNY" at bounding box center [417, 305] width 59 height 5
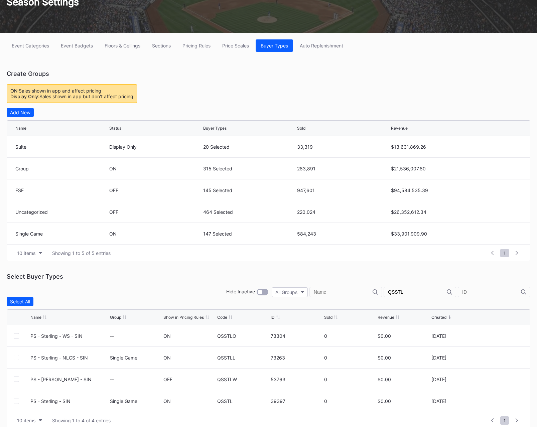
scroll to position [73, 0]
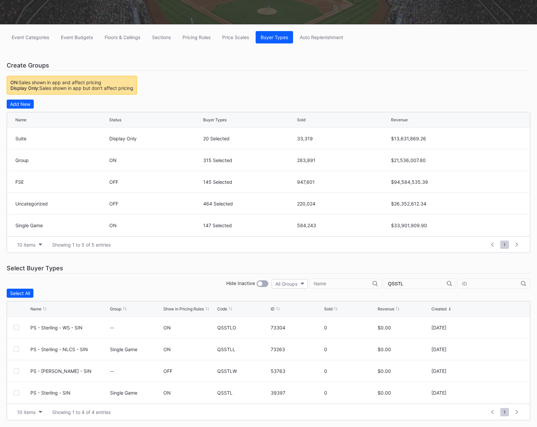
click at [421, 284] on input "QSSTL" at bounding box center [417, 283] width 59 height 5
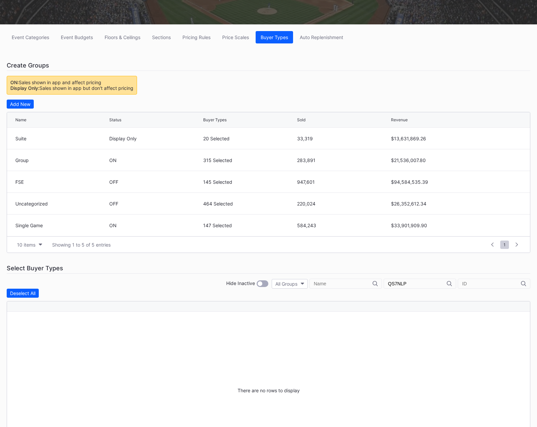
type input "QS7NLP"
click at [416, 281] on div "QS7NLP" at bounding box center [420, 284] width 73 height 10
click at [423, 284] on input "QS7NLP" at bounding box center [417, 283] width 59 height 5
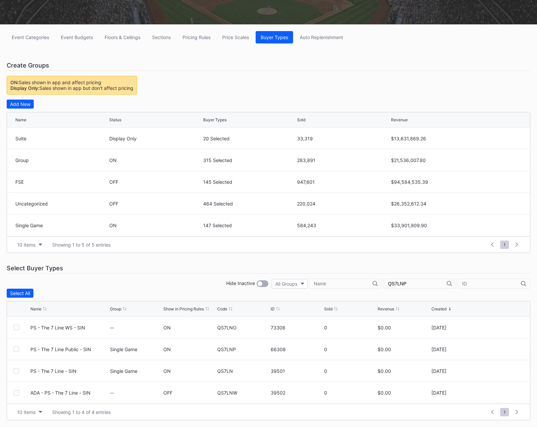
scroll to position [7, 0]
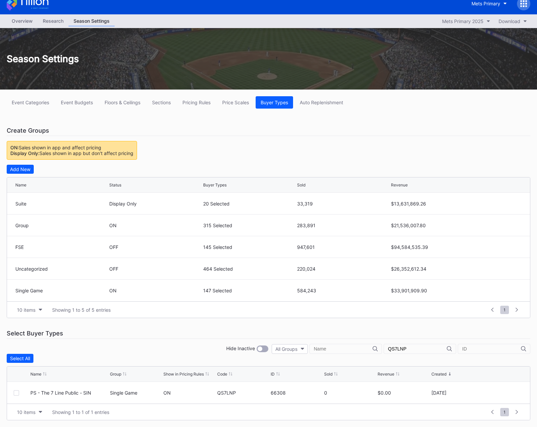
type input "QS7LNP"
click at [219, 338] on div "Select Buyer Types" at bounding box center [269, 333] width 524 height 11
click at [187, 110] on div "Event Categories Event Budgets Floors & Ceilings Sections Pricing Rules Price S…" at bounding box center [268, 259] width 537 height 338
click at [194, 105] on button "Pricing Rules" at bounding box center [197, 102] width 38 height 12
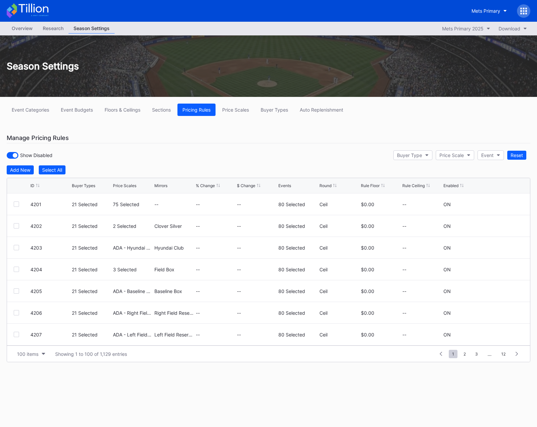
click at [30, 184] on div "ID" at bounding box center [32, 185] width 4 height 5
click at [26, 31] on div "Overview" at bounding box center [22, 28] width 31 height 10
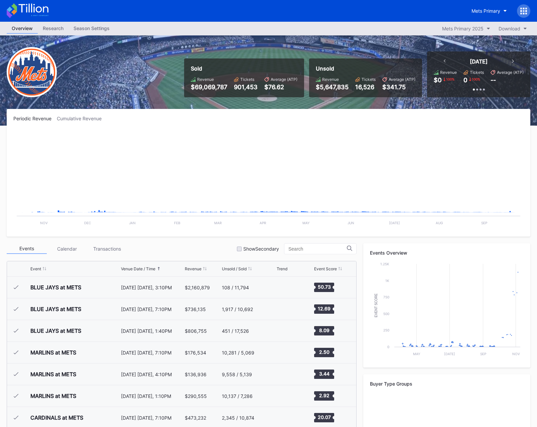
scroll to position [1737, 0]
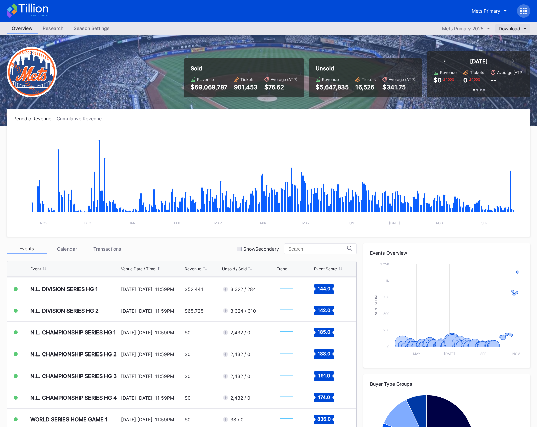
click at [503, 29] on div "Download" at bounding box center [510, 29] width 22 height 6
click at [513, 59] on div "Pricing Report" at bounding box center [515, 58] width 31 height 6
click at [522, 8] on icon at bounding box center [524, 11] width 7 height 7
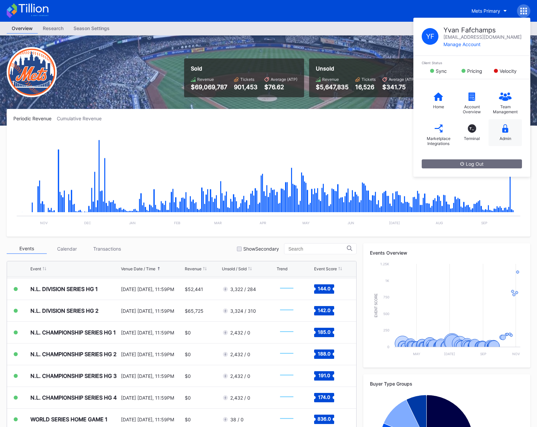
click at [500, 137] on div "Admin" at bounding box center [506, 138] width 12 height 5
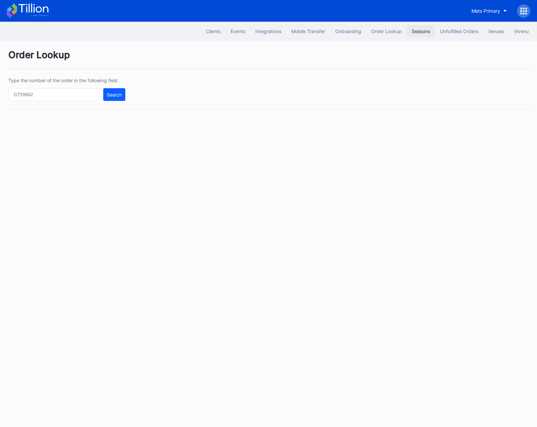
click at [422, 32] on div "Seasons" at bounding box center [421, 31] width 18 height 6
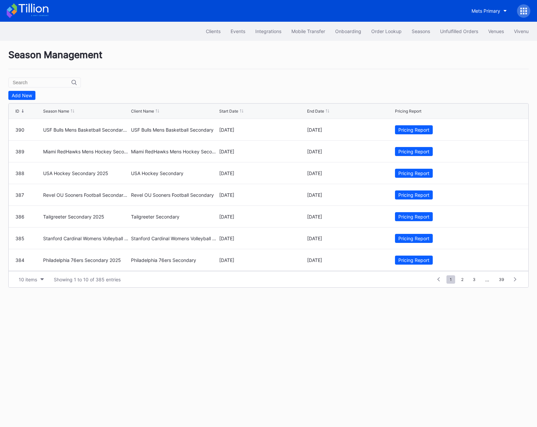
click at [32, 85] on input "text" at bounding box center [42, 82] width 59 height 5
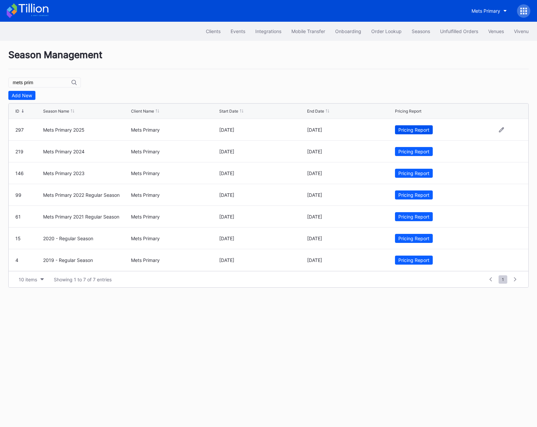
type input "mets prim"
click at [403, 130] on div "Pricing Report" at bounding box center [414, 130] width 31 height 6
click at [525, 10] on icon at bounding box center [524, 11] width 7 height 7
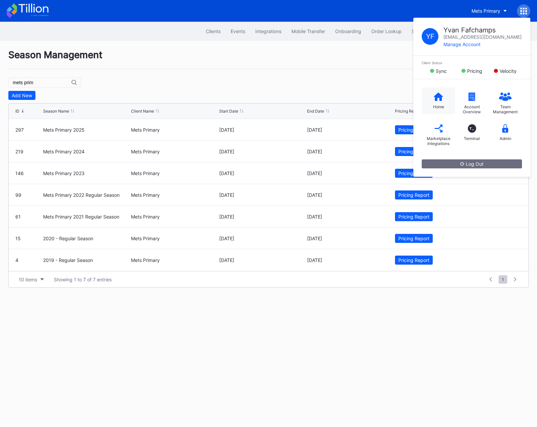
click at [433, 106] on div "Home" at bounding box center [438, 106] width 11 height 5
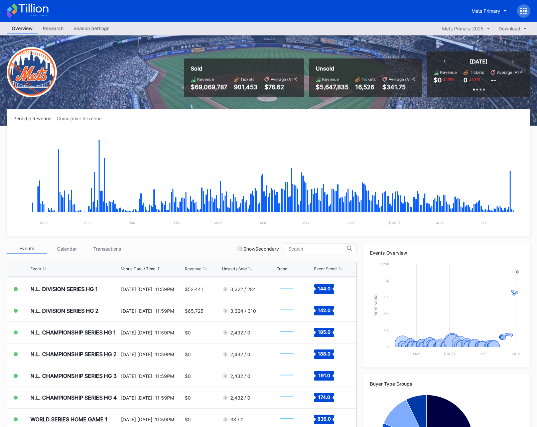
click at [525, 12] on icon at bounding box center [524, 11] width 7 height 7
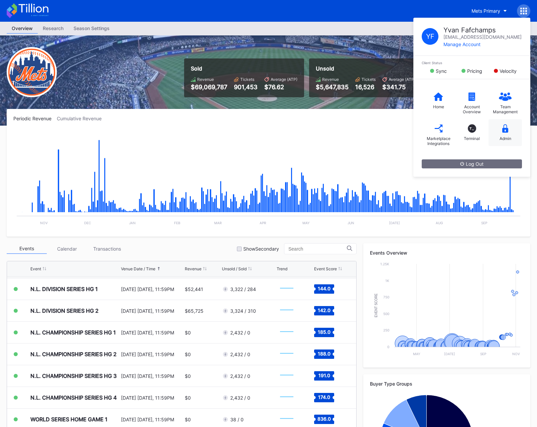
click at [503, 134] on div "Admin" at bounding box center [505, 132] width 33 height 27
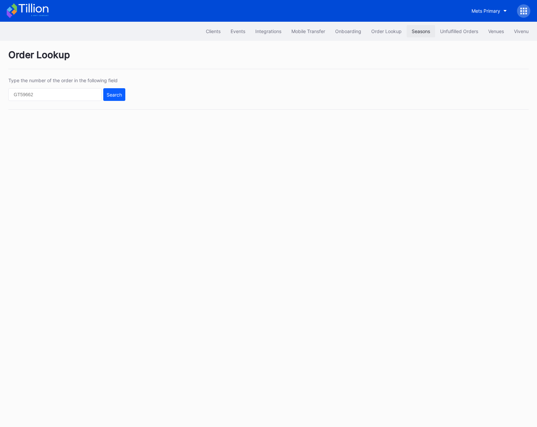
click at [422, 33] on div "Seasons" at bounding box center [421, 31] width 18 height 6
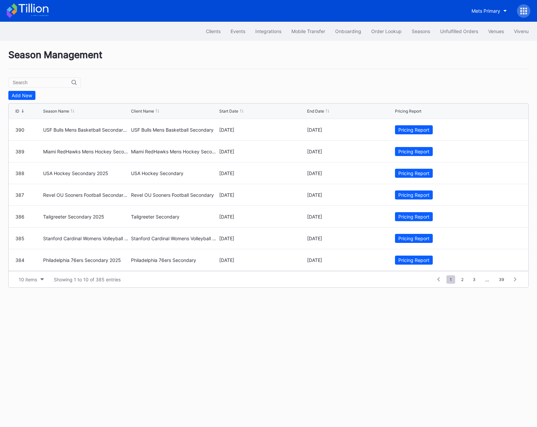
click at [40, 83] on input "text" at bounding box center [42, 82] width 59 height 5
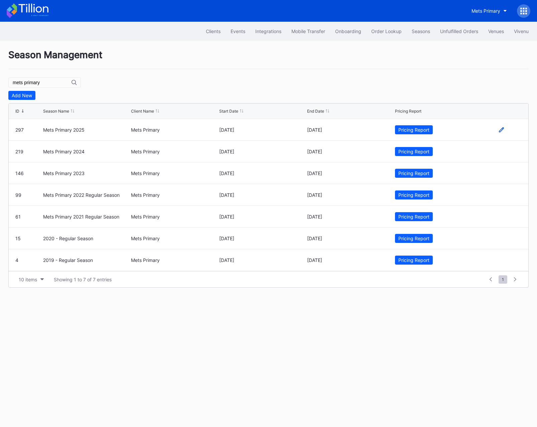
type input "mets primary"
click at [500, 129] on icon at bounding box center [501, 129] width 5 height 5
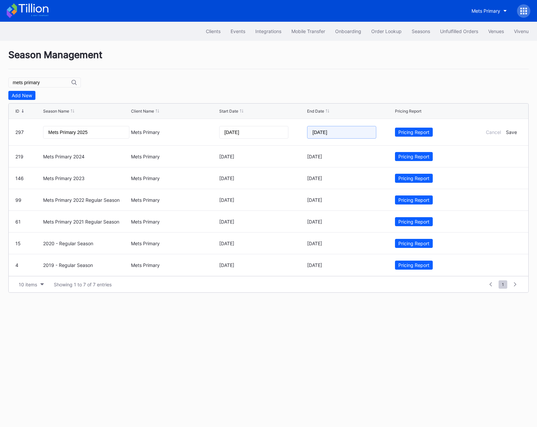
click at [324, 132] on input "10/30/2025" at bounding box center [341, 132] width 69 height 13
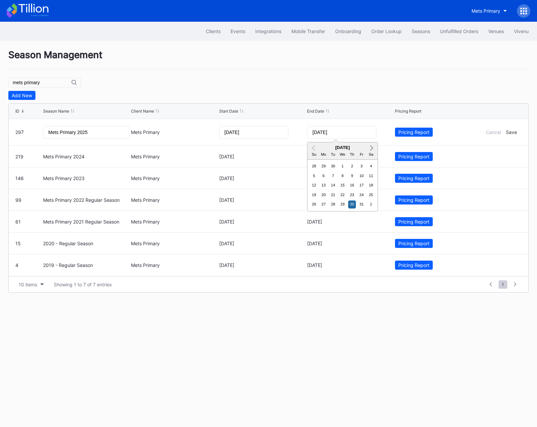
click at [371, 146] on span "Next Month" at bounding box center [371, 148] width 0 height 8
click at [341, 177] on div "5" at bounding box center [343, 176] width 8 height 8
type input "11/05/2025"
click at [348, 92] on div "Add New" at bounding box center [268, 95] width 521 height 9
click at [513, 133] on div "Save" at bounding box center [511, 132] width 11 height 6
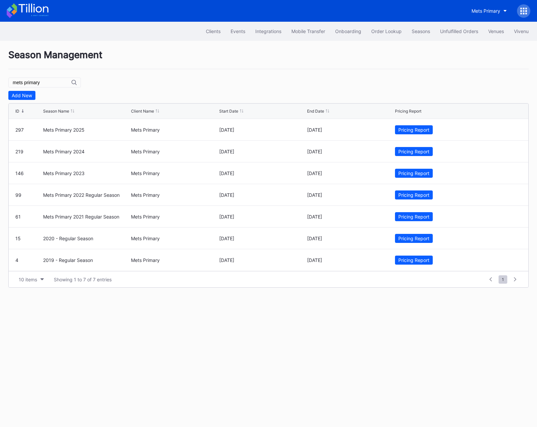
click at [250, 83] on div "Season Management mets primary Add New ID Season Name Client Name Start Date En…" at bounding box center [268, 168] width 537 height 255
click at [520, 11] on div at bounding box center [523, 10] width 13 height 13
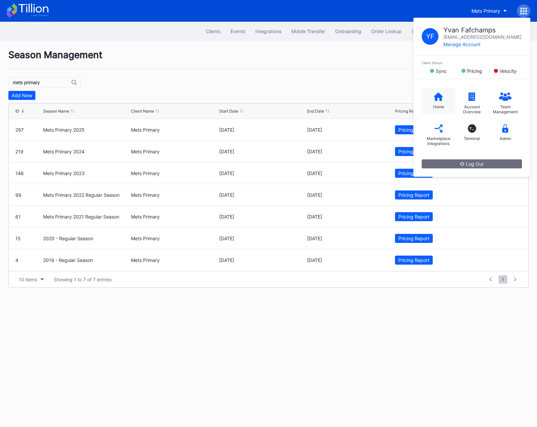
click at [435, 97] on icon at bounding box center [438, 96] width 9 height 8
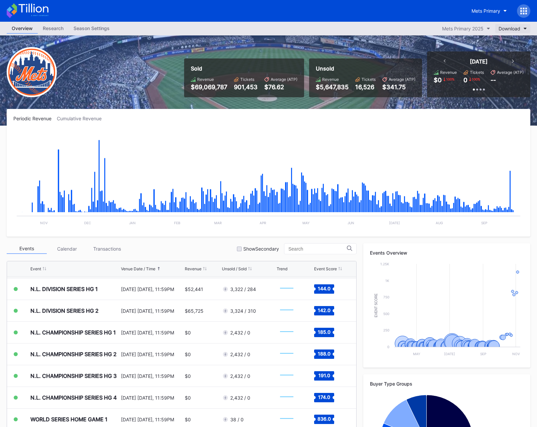
click at [515, 28] on div "Download" at bounding box center [510, 29] width 22 height 6
click at [178, 109] on div "Periodic Revenue Cumulative Revenue Created with Highcharts 11.2.0 Chart title …" at bounding box center [269, 173] width 524 height 128
click at [525, 14] on div at bounding box center [523, 10] width 13 height 13
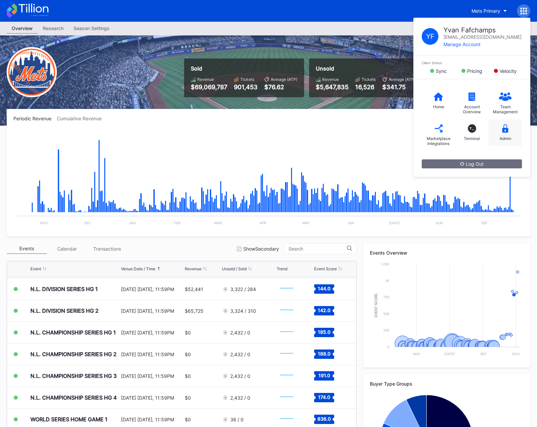
click at [505, 135] on div "Admin" at bounding box center [505, 132] width 33 height 27
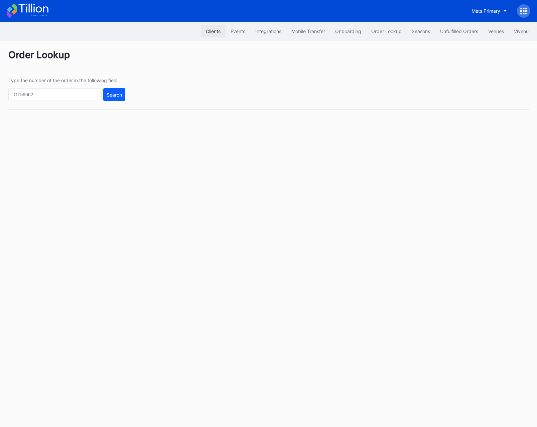
click at [212, 25] on button "Clients" at bounding box center [213, 31] width 25 height 12
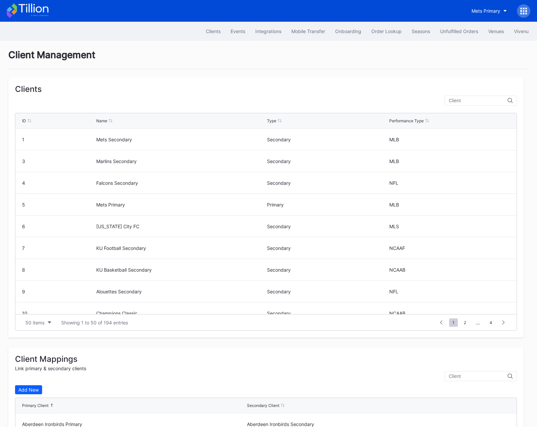
click at [467, 101] on input "text" at bounding box center [478, 100] width 59 height 5
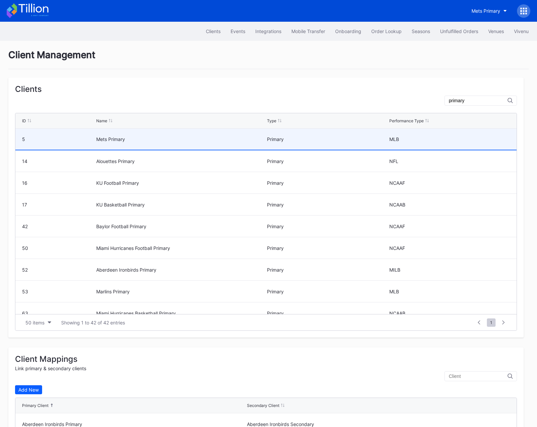
type input "primary"
click at [212, 139] on div "Mets Primary" at bounding box center [180, 139] width 169 height 6
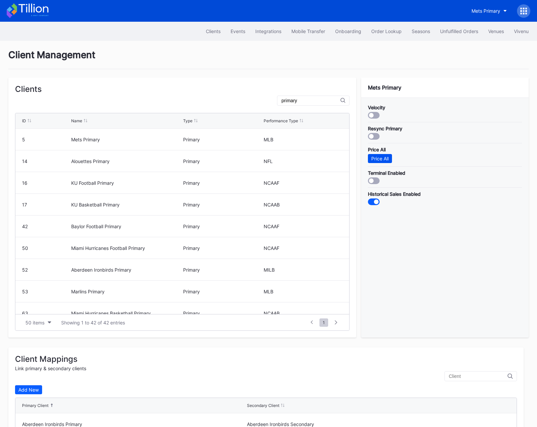
click at [381, 158] on div "Price All" at bounding box center [379, 159] width 17 height 6
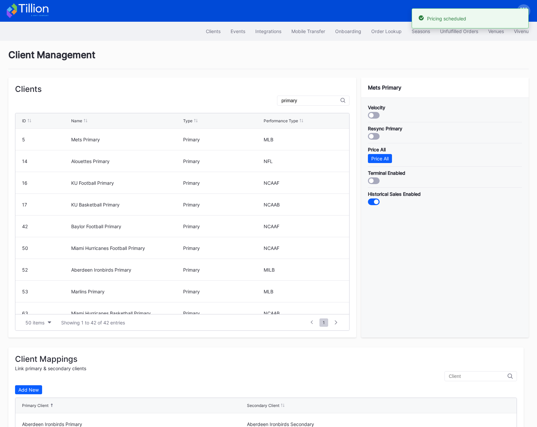
click at [524, 7] on div at bounding box center [523, 10] width 13 height 13
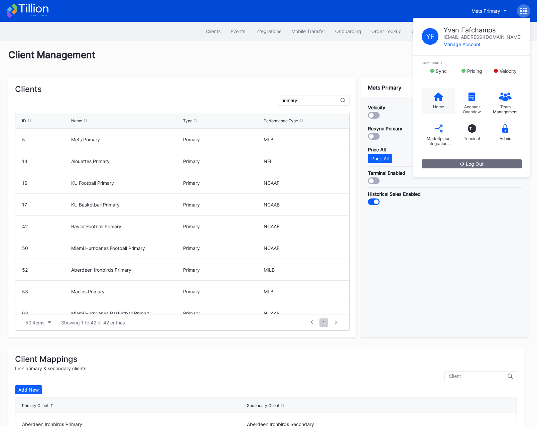
click at [437, 98] on icon at bounding box center [438, 97] width 9 height 8
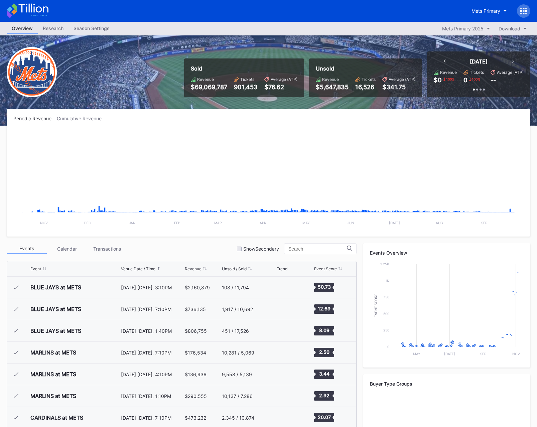
scroll to position [1737, 0]
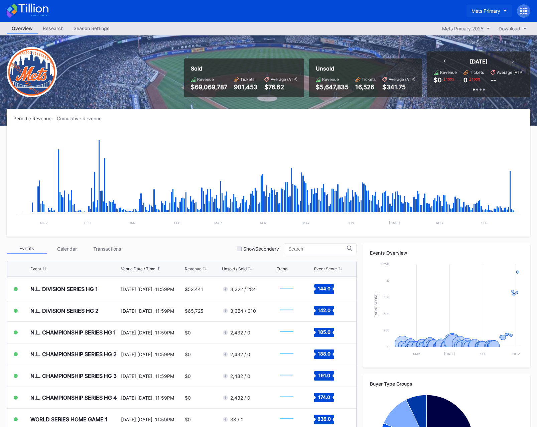
click at [482, 9] on div "Mets Primary" at bounding box center [486, 11] width 29 height 6
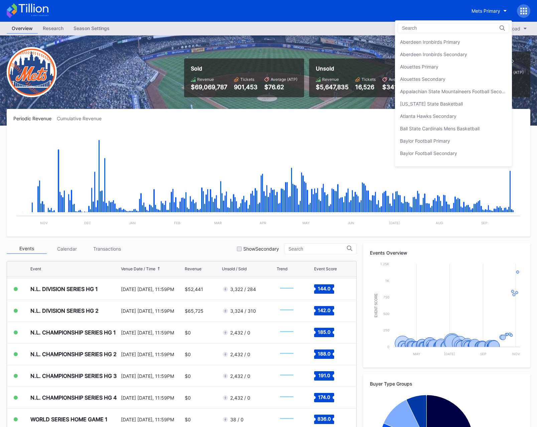
scroll to position [1039, 0]
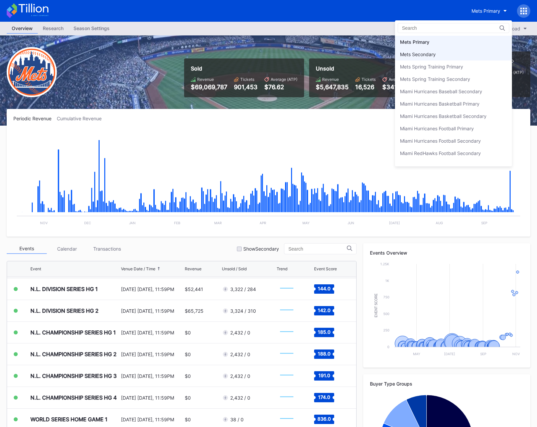
click at [450, 57] on div "Mets Secondary" at bounding box center [453, 54] width 117 height 12
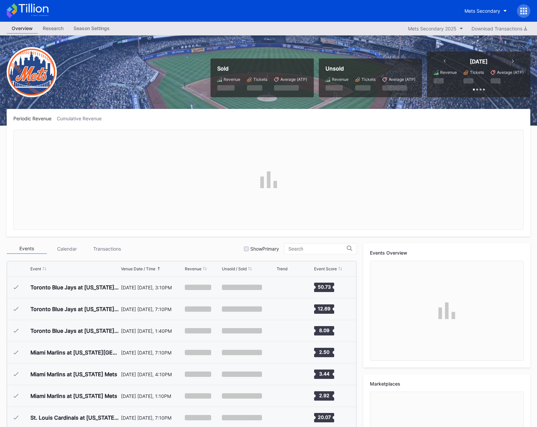
scroll to position [1737, 0]
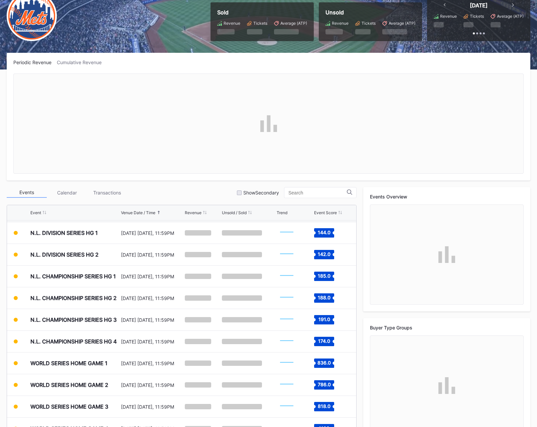
scroll to position [72, 0]
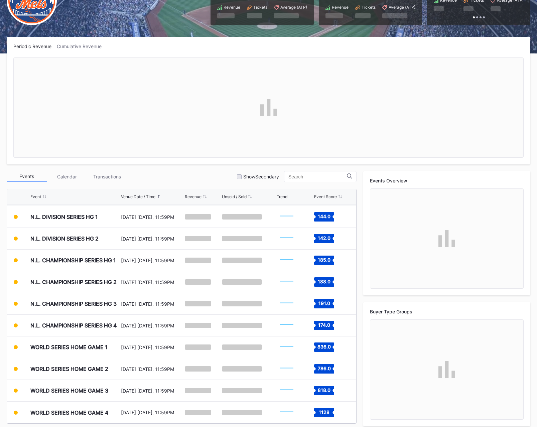
click at [162, 180] on div "Events Calendar Transactions Show Secondary" at bounding box center [182, 176] width 350 height 11
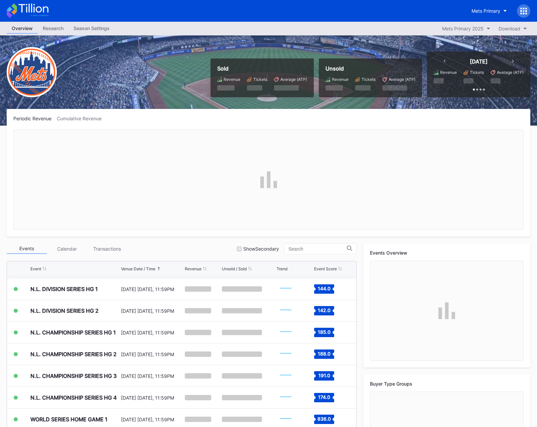
scroll to position [78, 0]
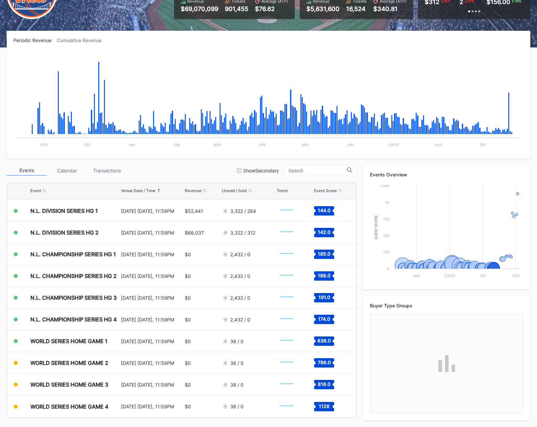
click at [163, 174] on div "Events Calendar Transactions Show Secondary" at bounding box center [182, 170] width 350 height 11
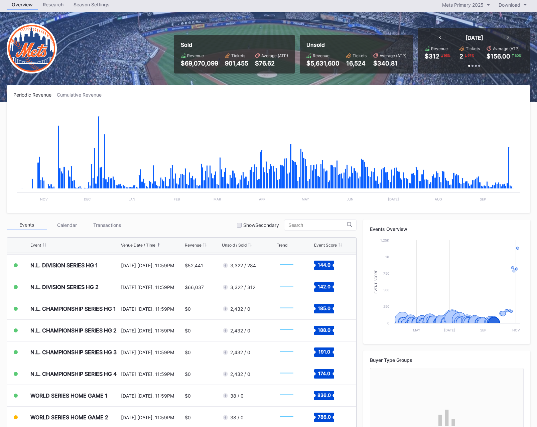
scroll to position [0, 0]
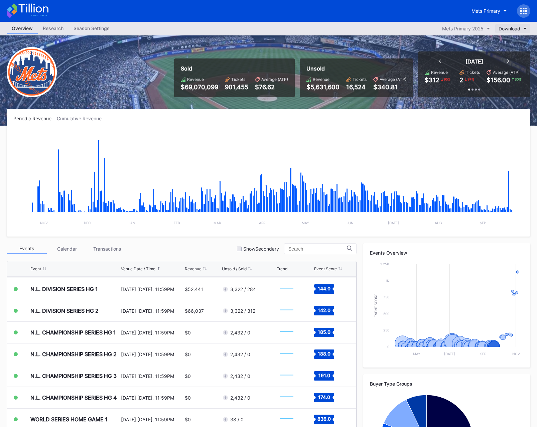
click at [506, 33] on button "Download" at bounding box center [512, 28] width 35 height 9
click at [506, 49] on div "Transactions" at bounding box center [515, 45] width 41 height 12
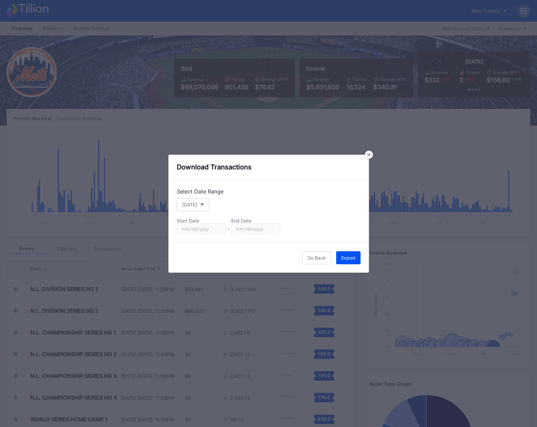
click at [355, 258] on div "Export" at bounding box center [348, 258] width 14 height 6
